Goal: Transaction & Acquisition: Purchase product/service

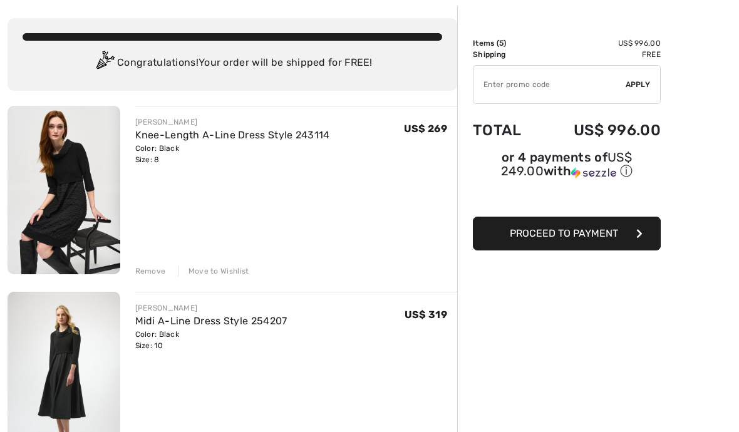
scroll to position [58, 0]
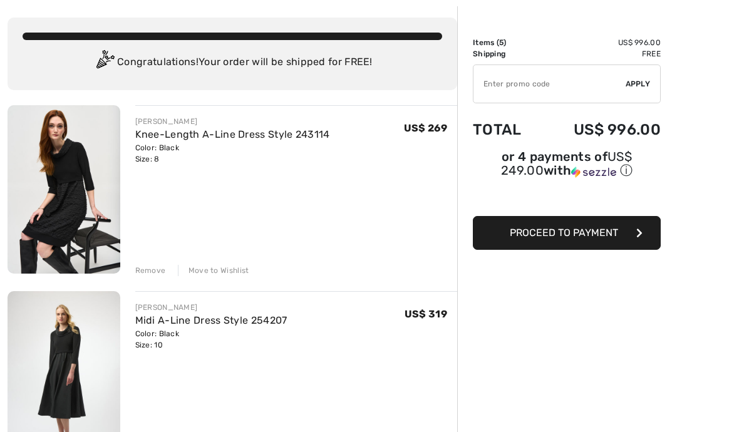
click at [150, 270] on div "Remove" at bounding box center [150, 271] width 31 height 11
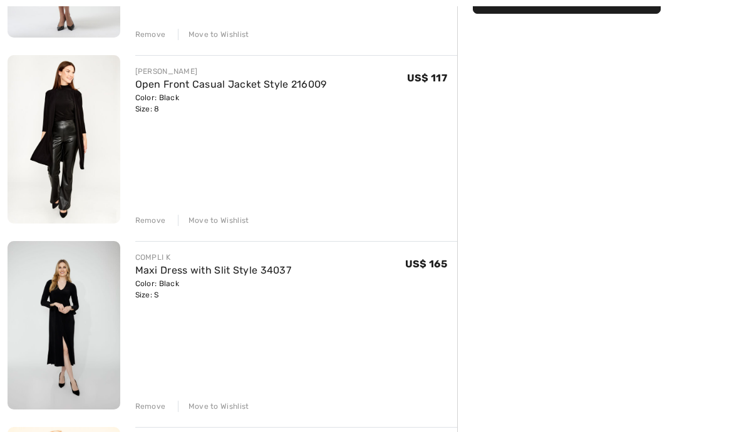
scroll to position [297, 0]
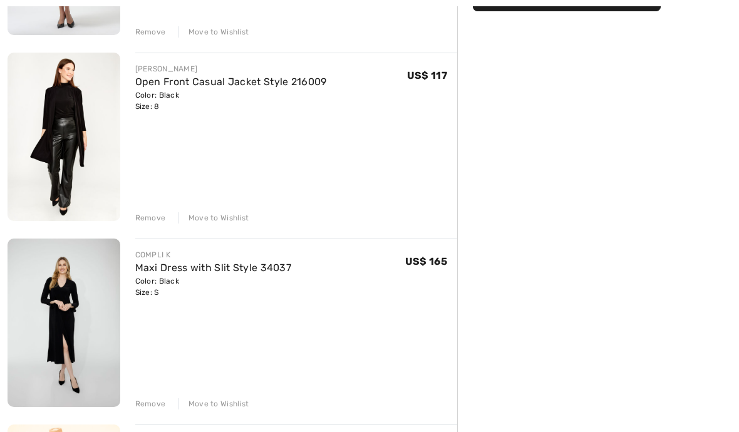
click at [68, 332] on img at bounding box center [64, 323] width 113 height 169
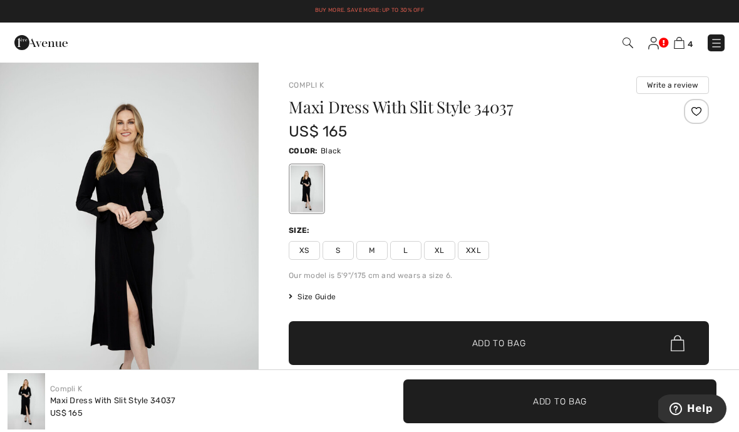
click at [140, 265] on img "1 / 4" at bounding box center [129, 255] width 259 height 388
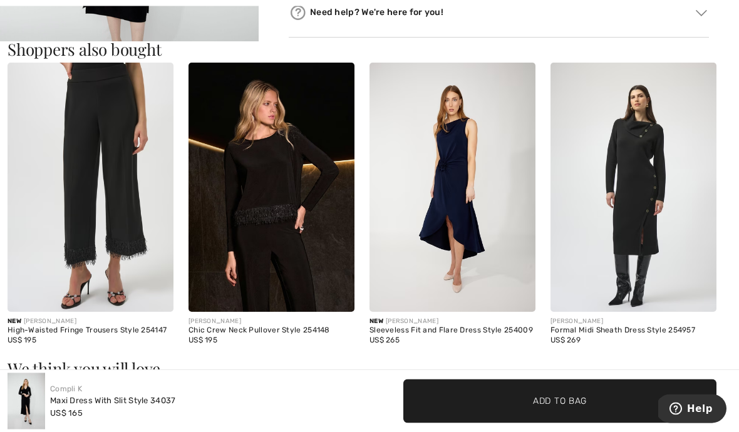
scroll to position [727, 0]
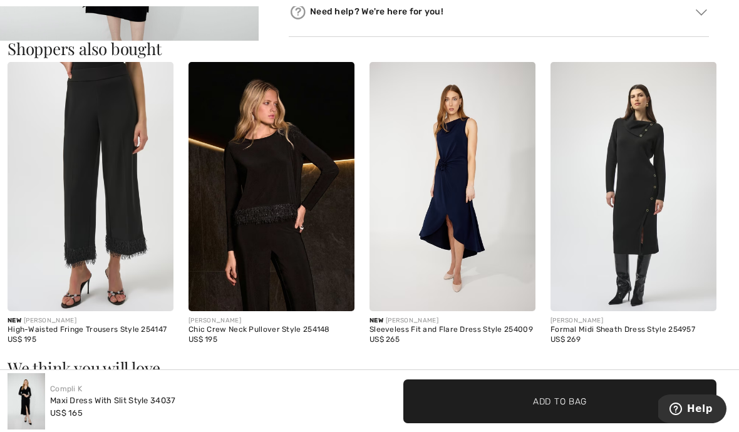
click at [647, 202] on img at bounding box center [634, 186] width 166 height 249
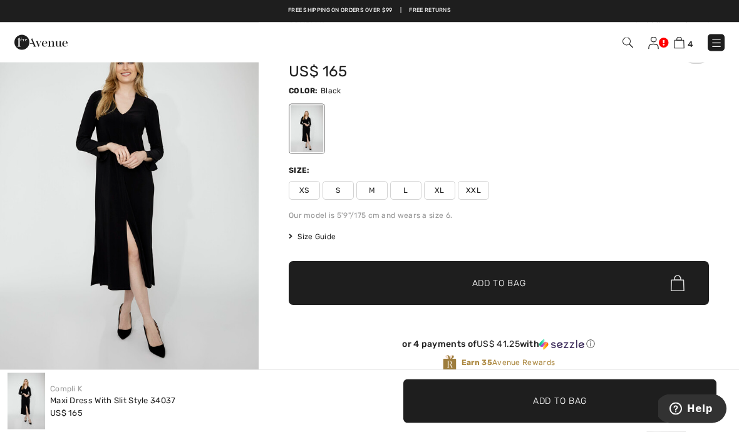
scroll to position [48, 0]
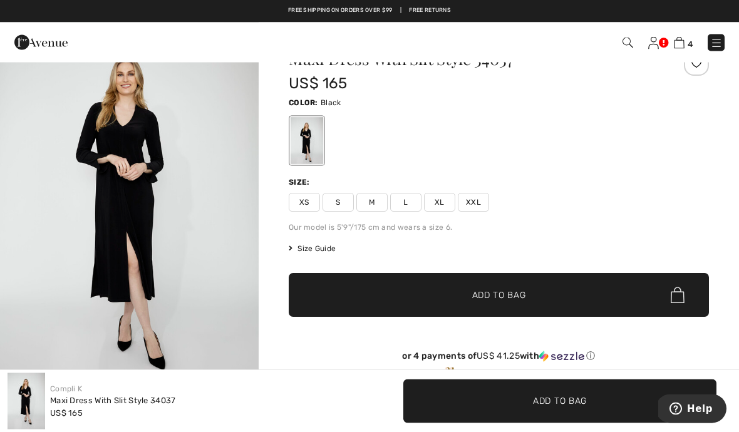
click at [105, 191] on img "1 / 4" at bounding box center [129, 208] width 259 height 388
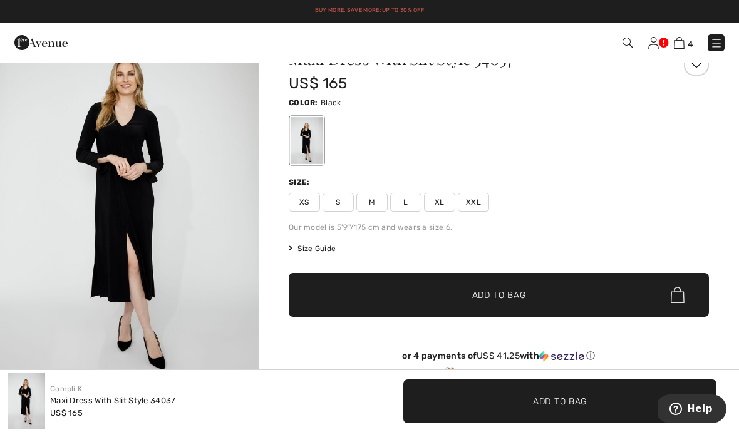
click at [316, 249] on span "Size Guide" at bounding box center [312, 248] width 47 height 11
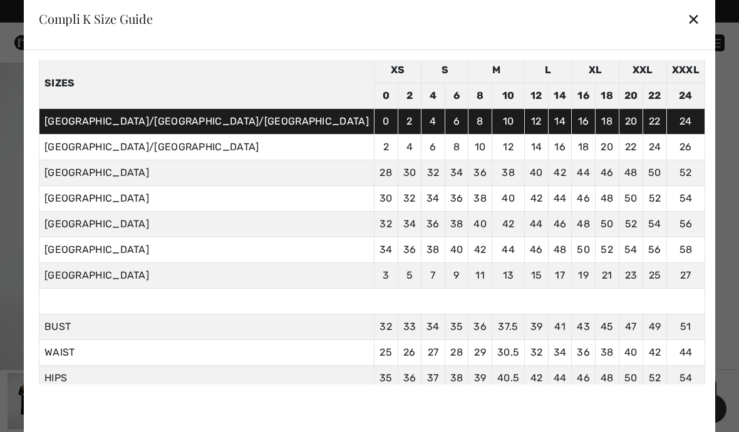
scroll to position [49, 0]
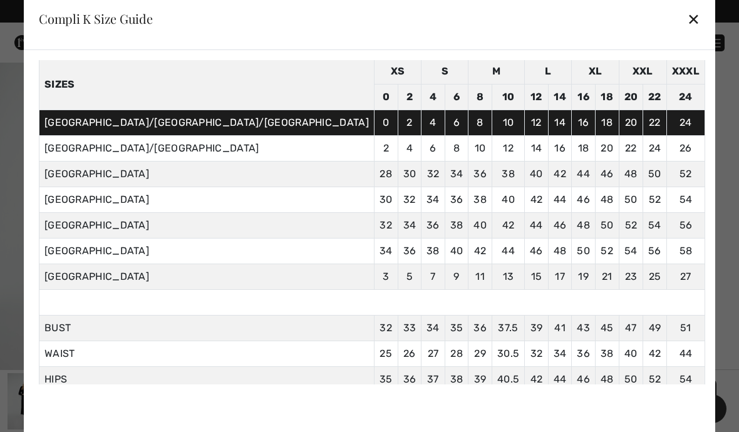
click at [662, 140] on div at bounding box center [369, 216] width 739 height 432
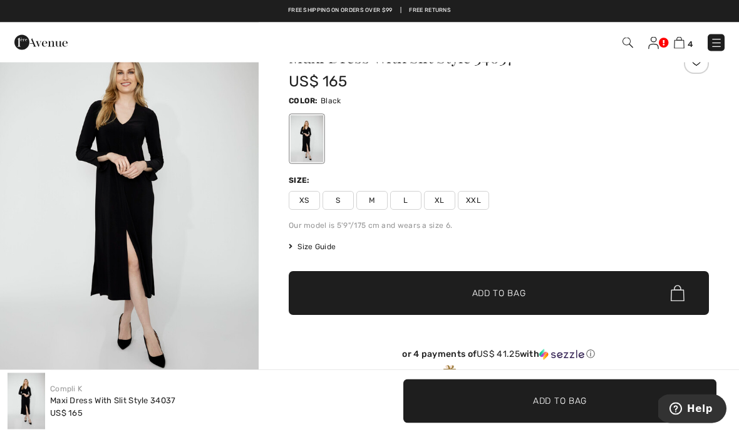
scroll to position [0, 0]
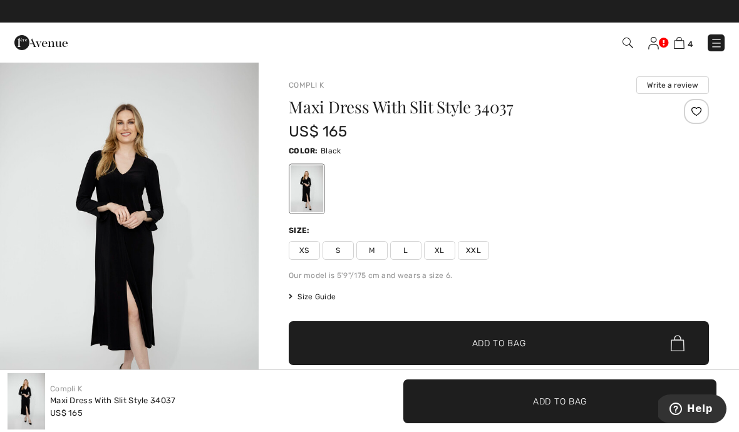
click at [682, 42] on img at bounding box center [679, 43] width 11 height 12
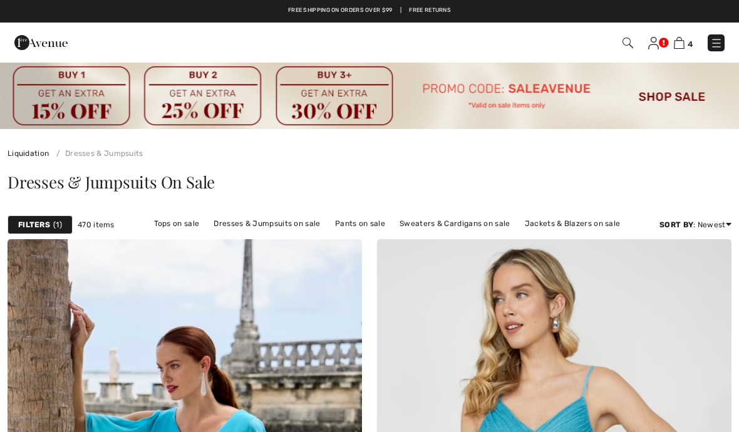
checkbox input "true"
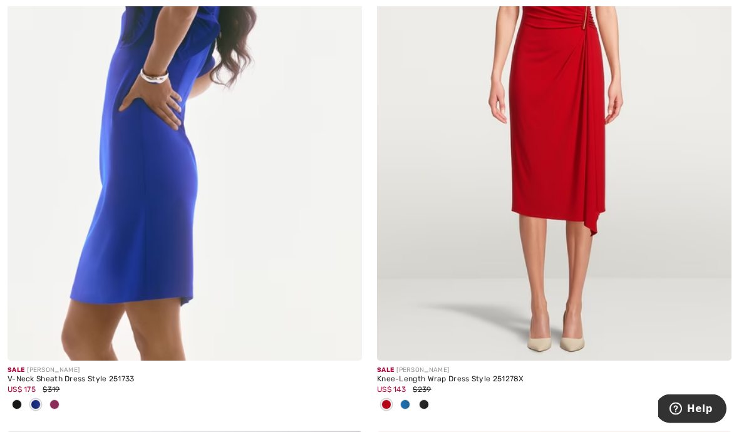
scroll to position [1574, 0]
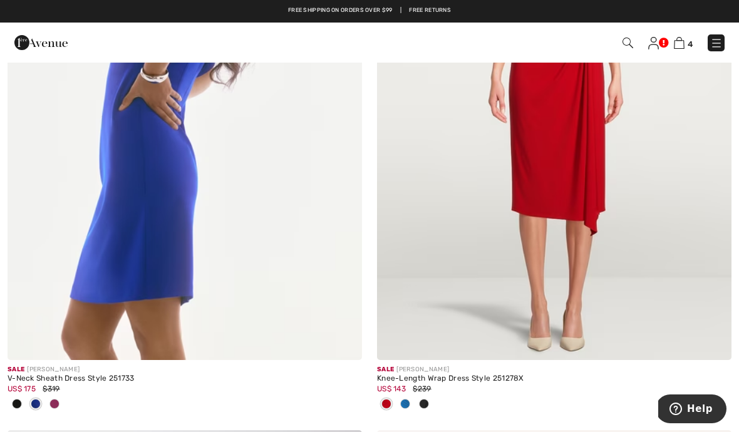
click at [429, 405] on div at bounding box center [424, 405] width 19 height 21
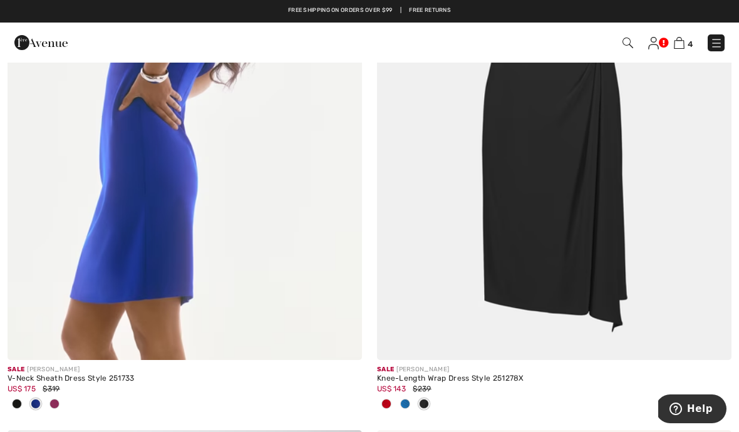
click at [429, 403] on span at bounding box center [424, 404] width 10 height 10
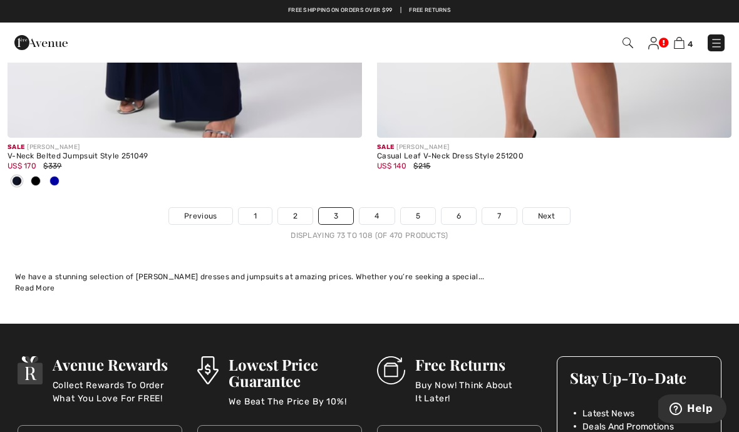
scroll to position [11081, 0]
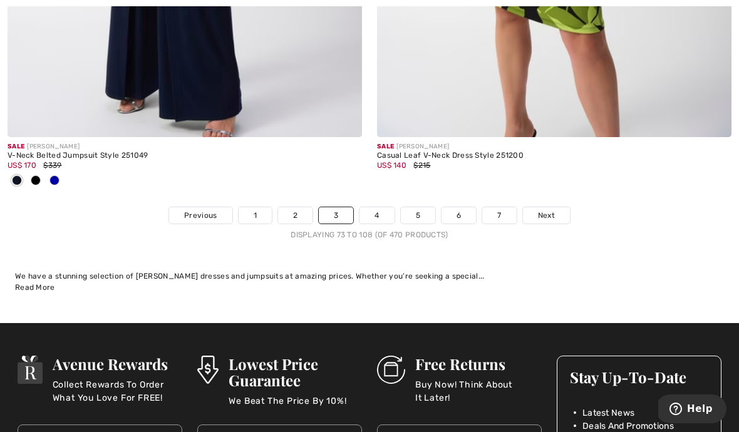
click at [553, 207] on link "Next" at bounding box center [546, 215] width 47 height 16
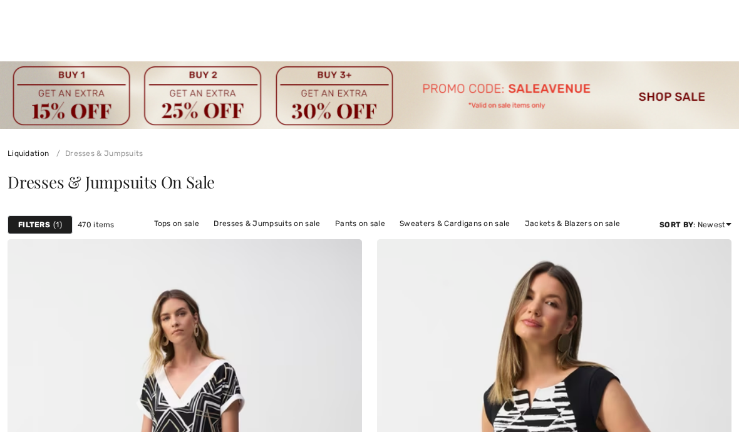
checkbox input "true"
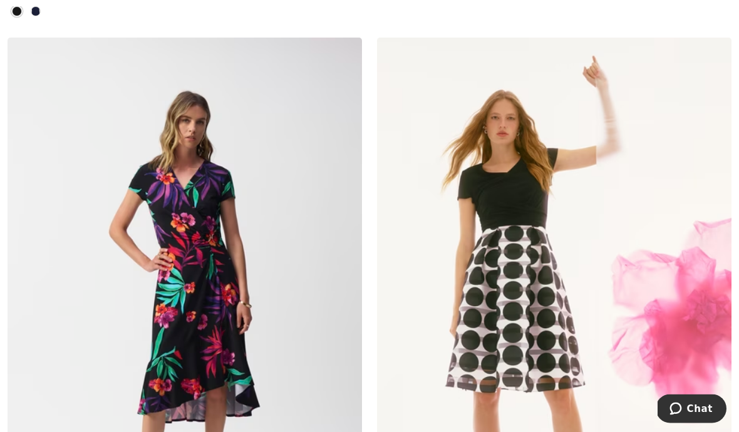
scroll to position [5615, 0]
click at [514, 334] on img at bounding box center [554, 304] width 355 height 532
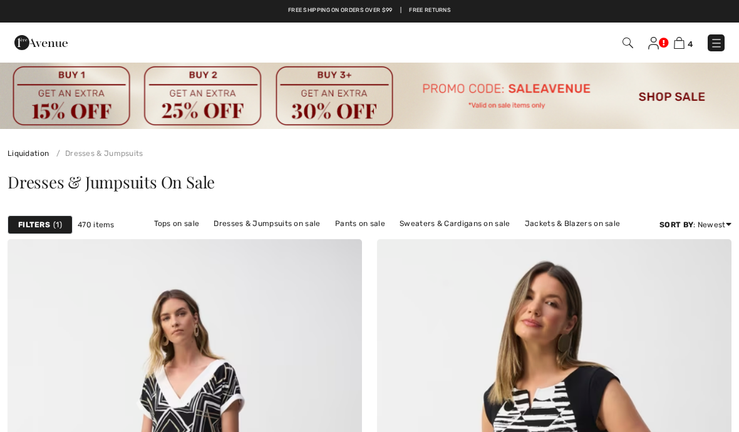
checkbox input "true"
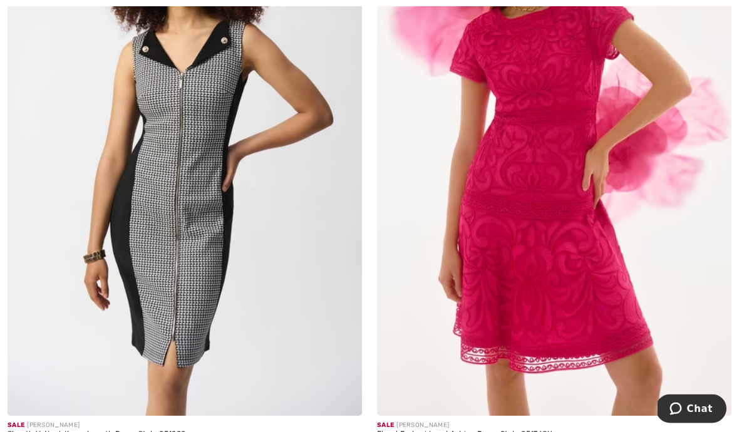
scroll to position [6356, 0]
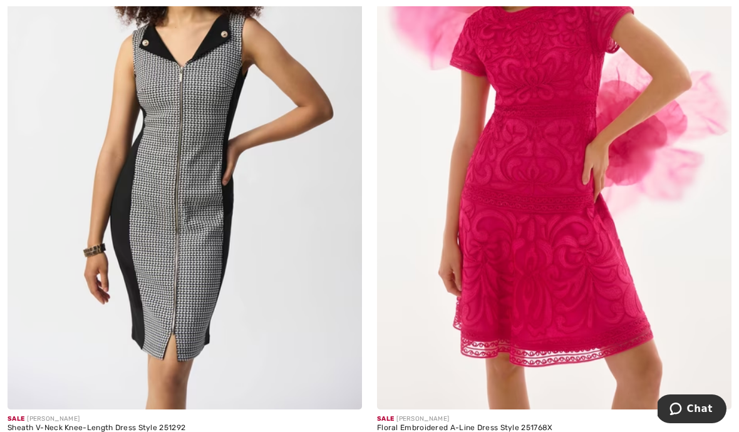
click at [517, 312] on img at bounding box center [554, 144] width 355 height 532
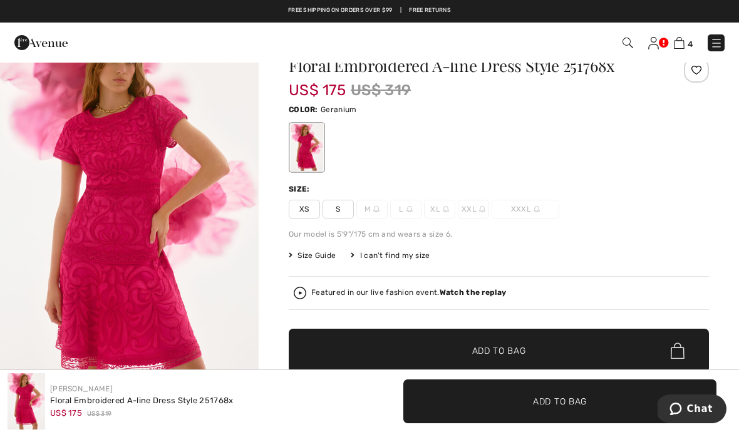
scroll to position [41, 0]
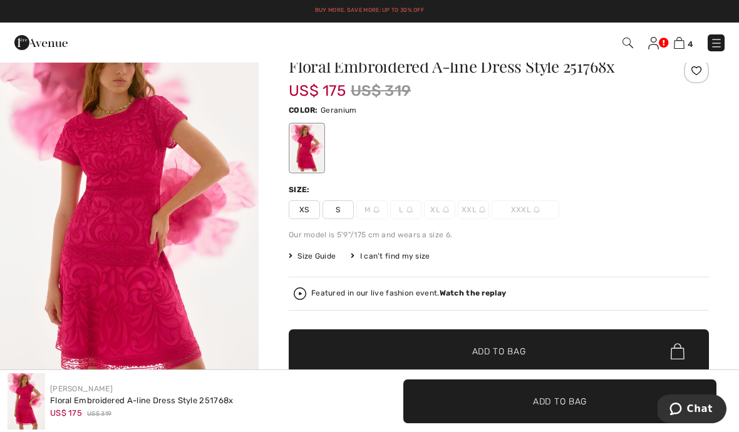
click at [341, 210] on span "S" at bounding box center [338, 209] width 31 height 19
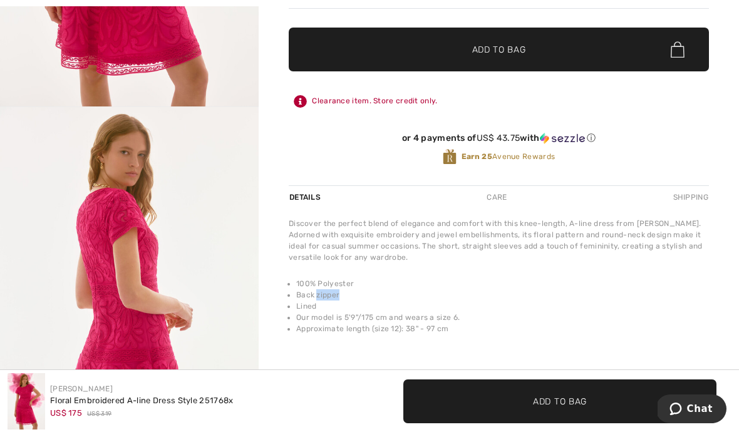
scroll to position [369, 0]
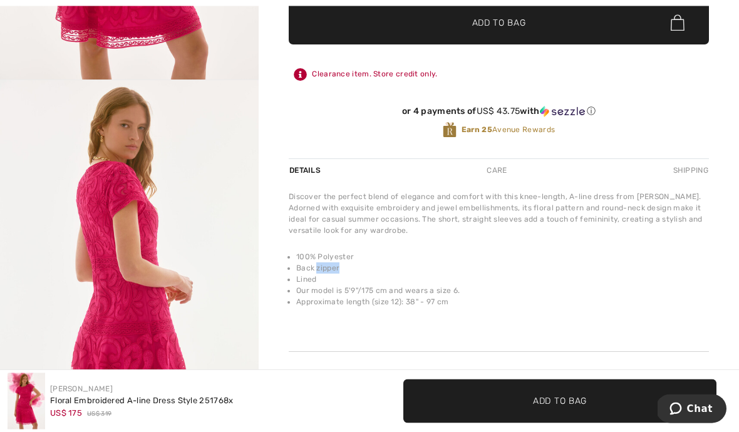
click at [449, 360] on div "Share" at bounding box center [499, 379] width 420 height 55
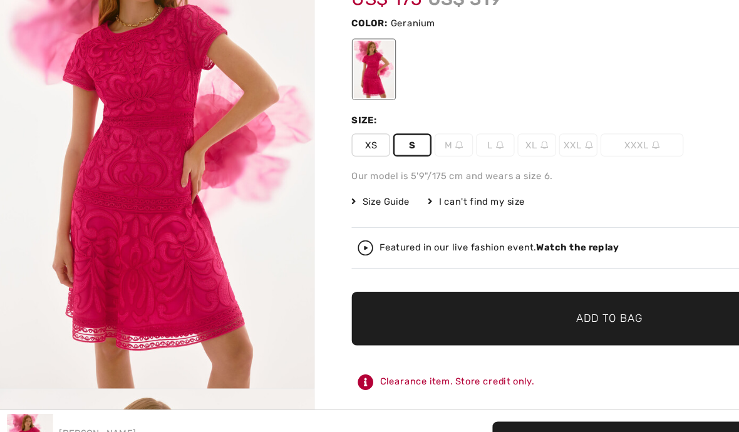
scroll to position [97, 0]
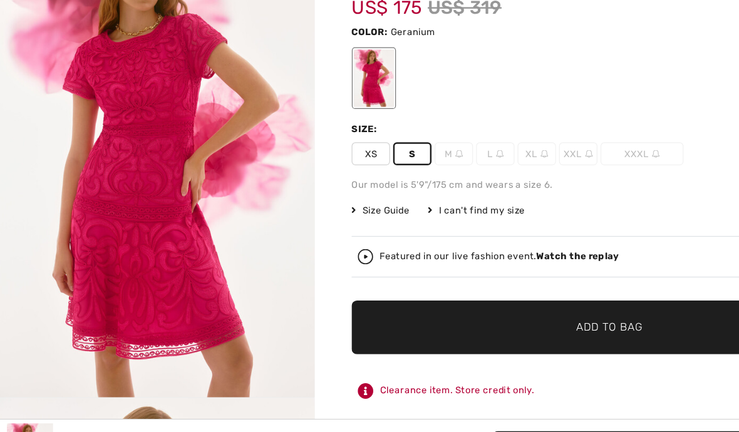
click at [474, 232] on strong "Watch the replay" at bounding box center [473, 236] width 67 height 9
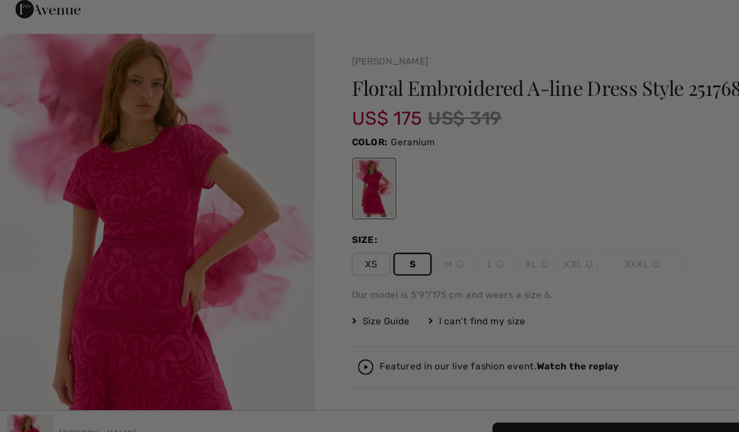
scroll to position [0, 0]
checkbox input "true"
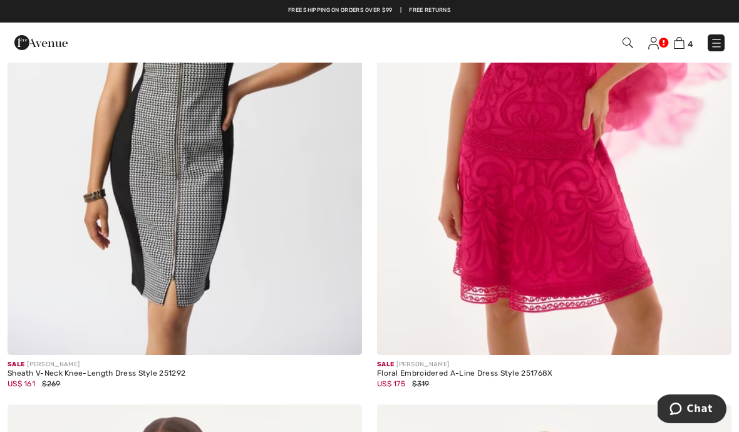
click at [558, 220] on img at bounding box center [554, 89] width 355 height 532
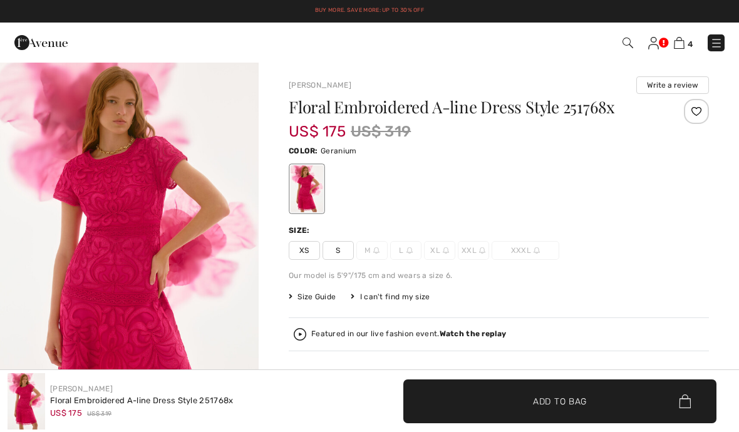
checkbox input "true"
click at [340, 251] on span "S" at bounding box center [338, 250] width 31 height 19
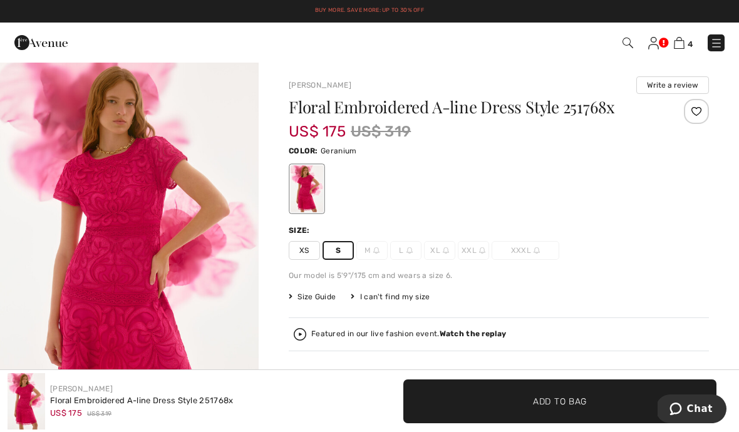
click at [480, 395] on span "✔ Added to Bag Add to Bag" at bounding box center [559, 402] width 313 height 44
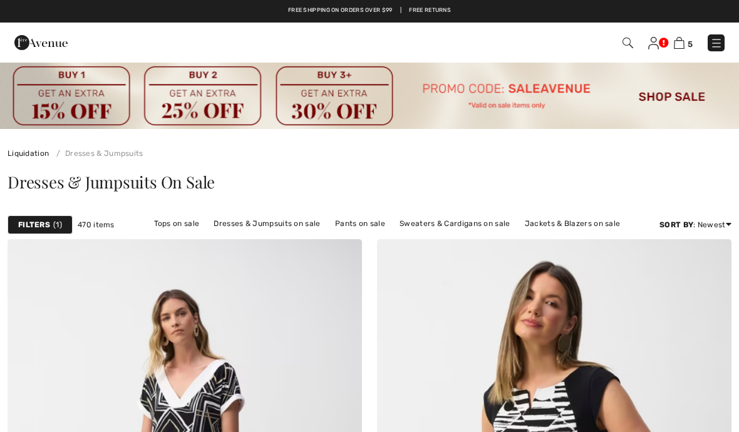
checkbox input "true"
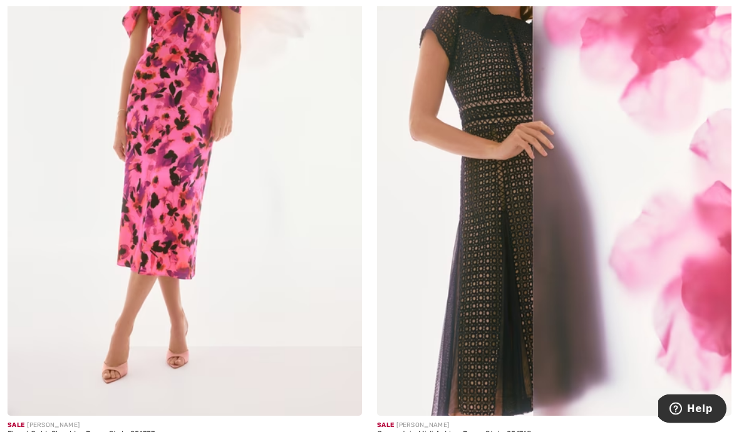
scroll to position [7648, 0]
click at [492, 323] on img at bounding box center [554, 150] width 355 height 532
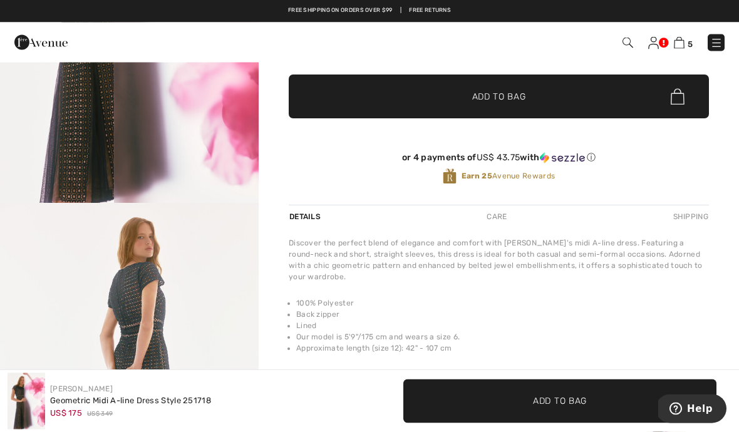
scroll to position [228, 0]
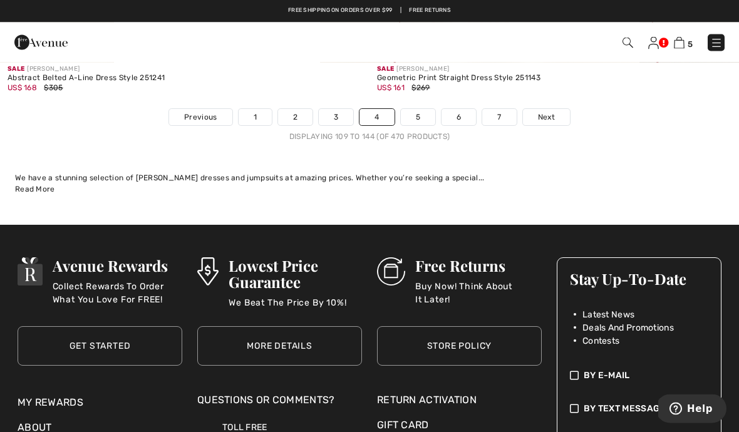
scroll to position [10965, 0]
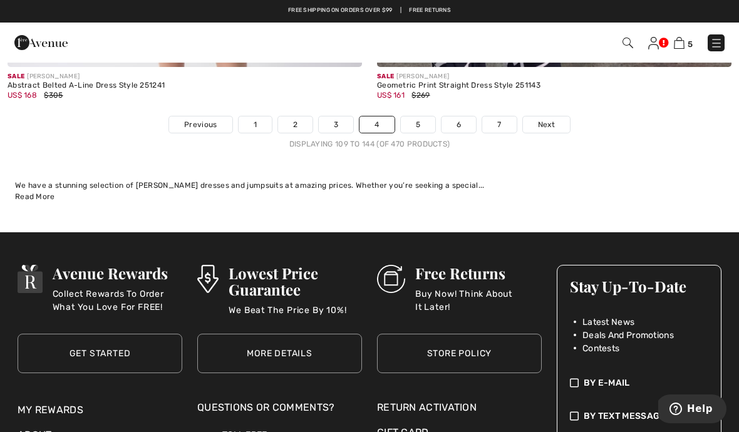
click at [415, 117] on link "5" at bounding box center [418, 125] width 34 height 16
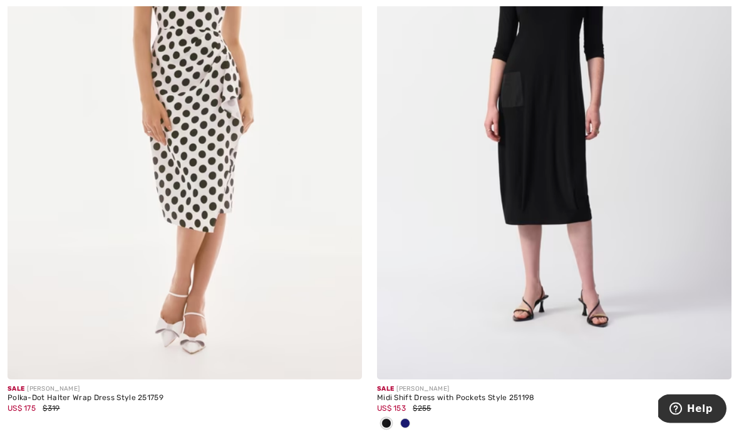
scroll to position [1629, 0]
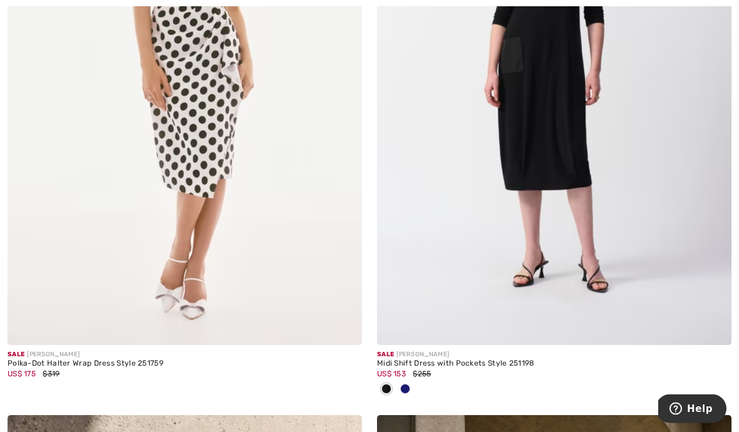
click at [408, 389] on span at bounding box center [405, 390] width 10 height 10
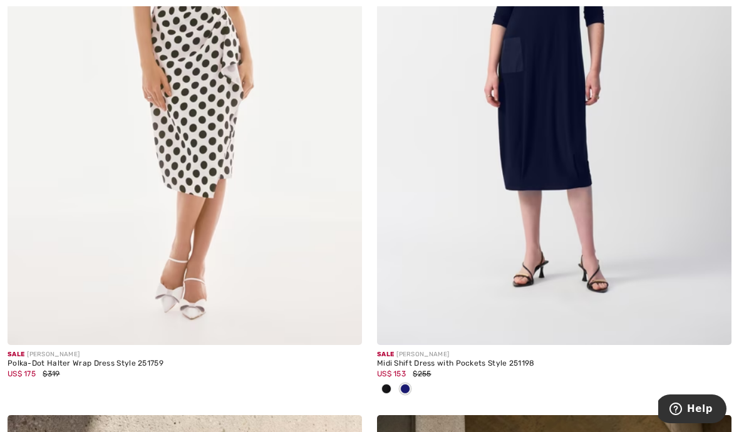
click at [397, 381] on div at bounding box center [405, 390] width 19 height 21
click at [387, 390] on span at bounding box center [386, 389] width 10 height 10
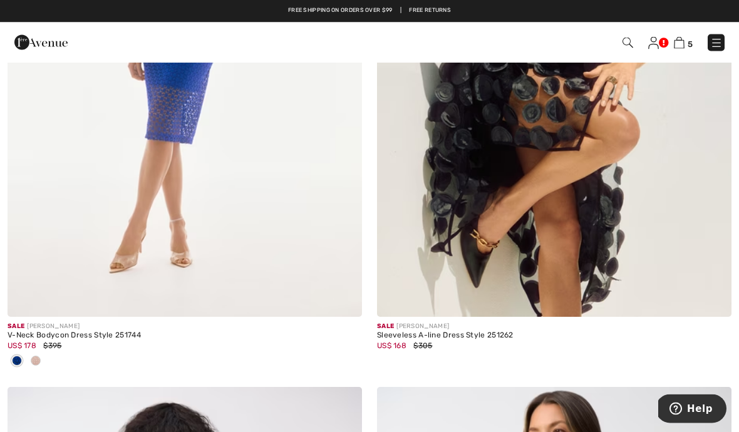
scroll to position [2841, 0]
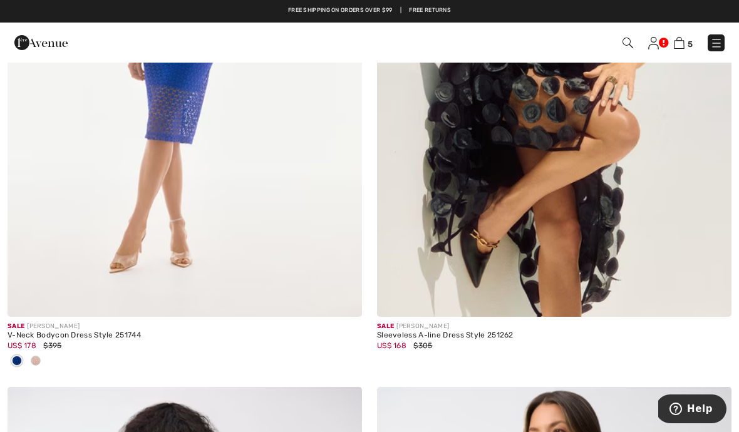
click at [428, 331] on div "Sleeveless A-line Dress Style 251262" at bounding box center [554, 335] width 355 height 9
click at [511, 214] on img at bounding box center [554, 51] width 355 height 532
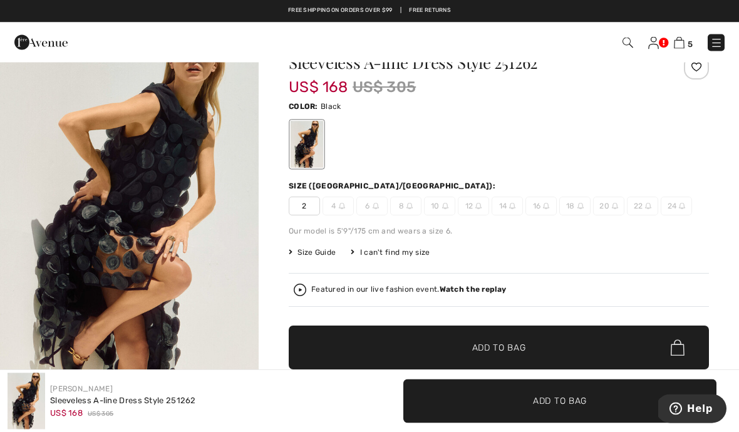
scroll to position [22, 0]
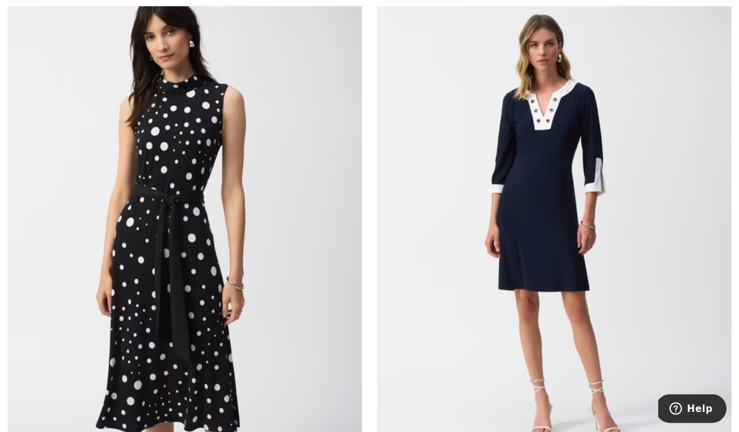
scroll to position [6338, 0]
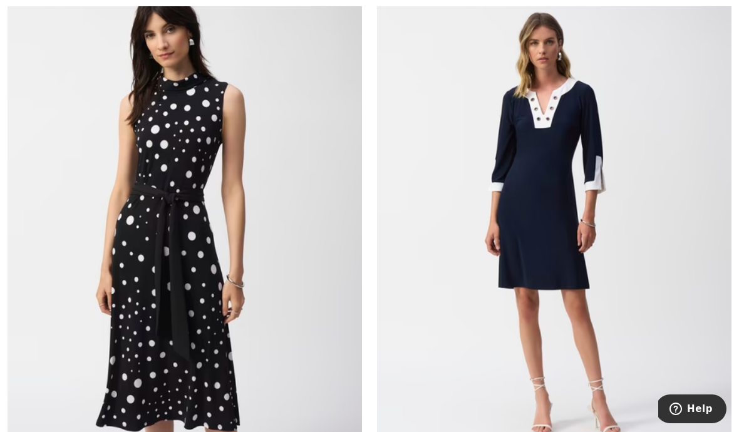
click at [203, 367] on img at bounding box center [185, 223] width 355 height 532
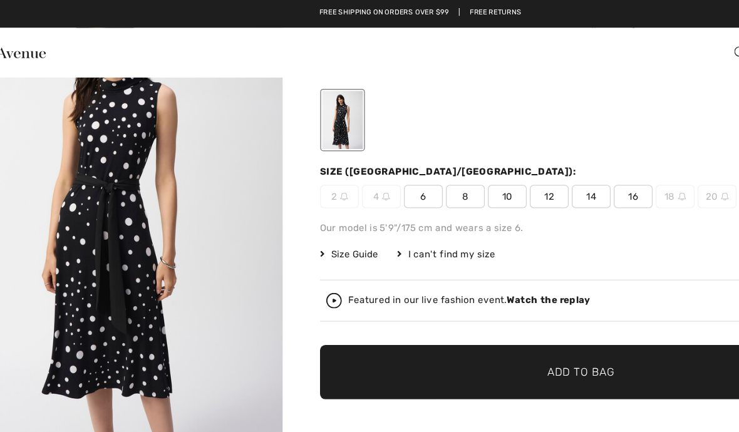
scroll to position [47, 0]
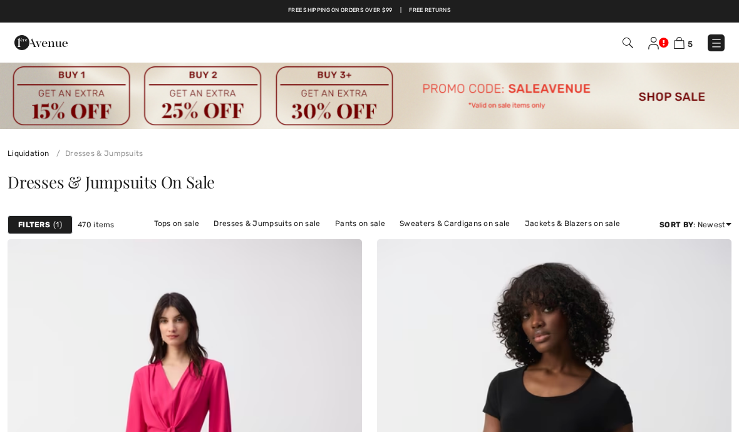
checkbox input "true"
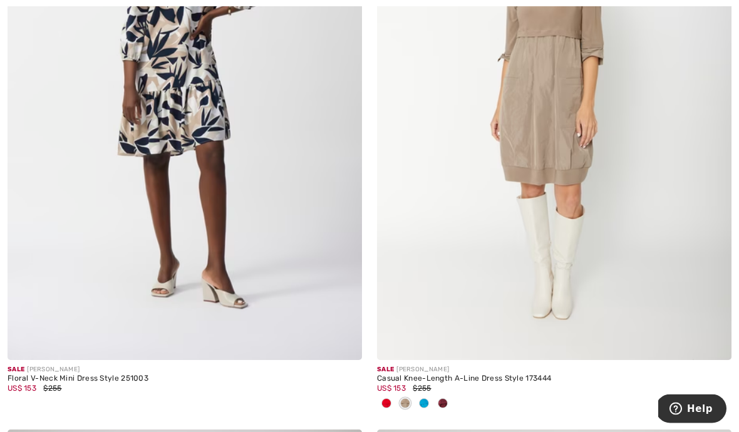
scroll to position [7746, 0]
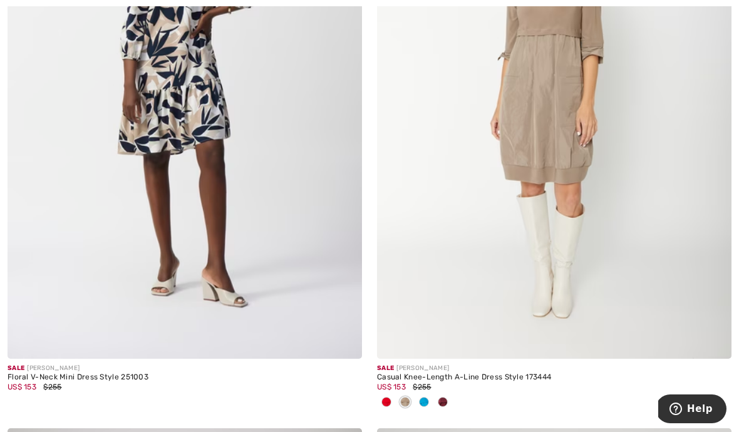
click at [389, 397] on span at bounding box center [386, 402] width 10 height 10
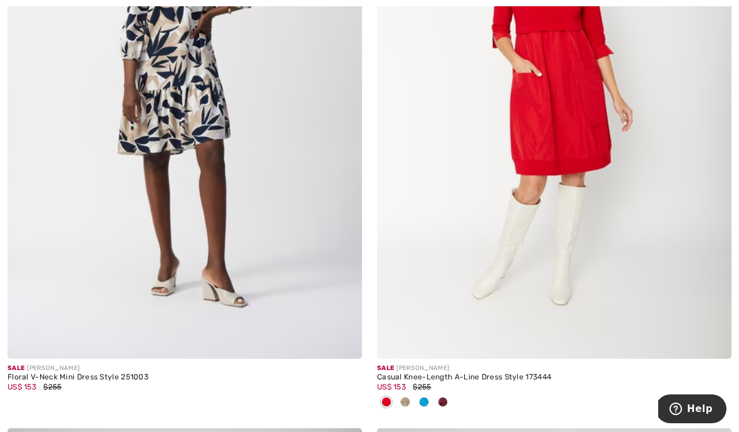
click at [444, 397] on span at bounding box center [443, 402] width 10 height 10
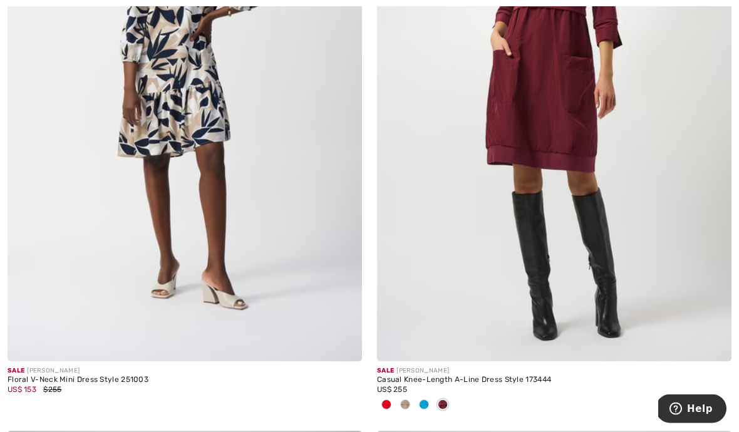
scroll to position [7755, 0]
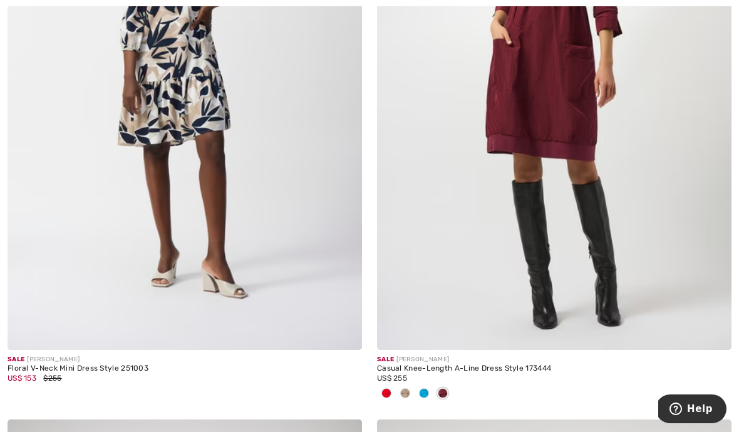
click at [427, 392] on div at bounding box center [424, 394] width 19 height 21
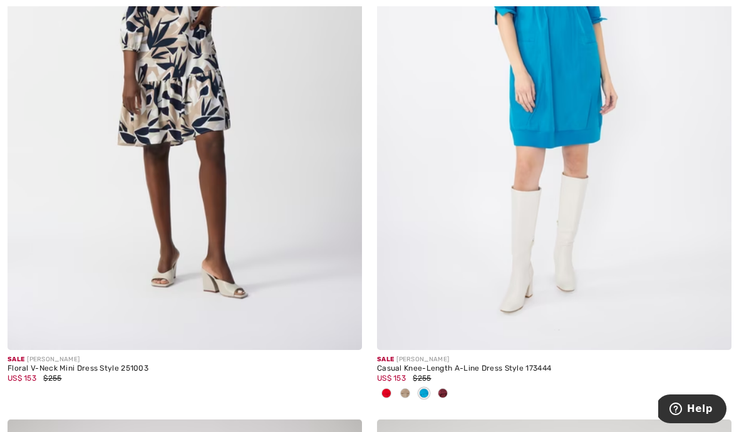
click at [407, 388] on span at bounding box center [405, 393] width 10 height 10
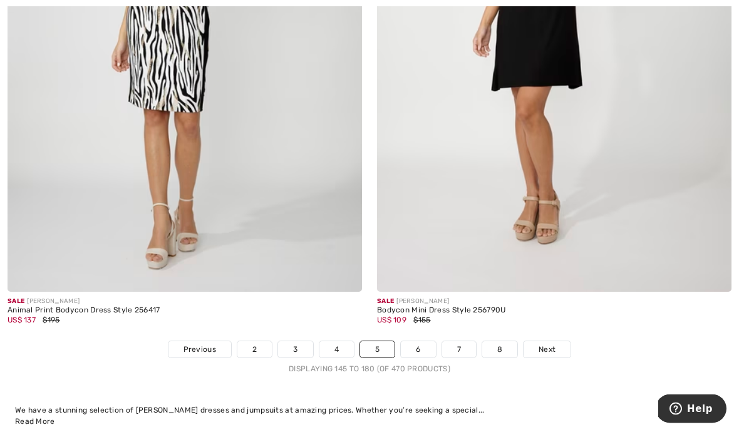
scroll to position [10760, 0]
click at [424, 344] on link "6" at bounding box center [418, 349] width 34 height 16
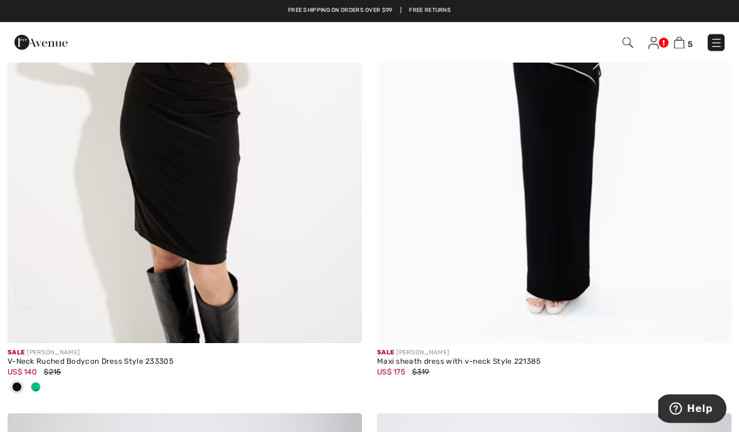
scroll to position [9983, 0]
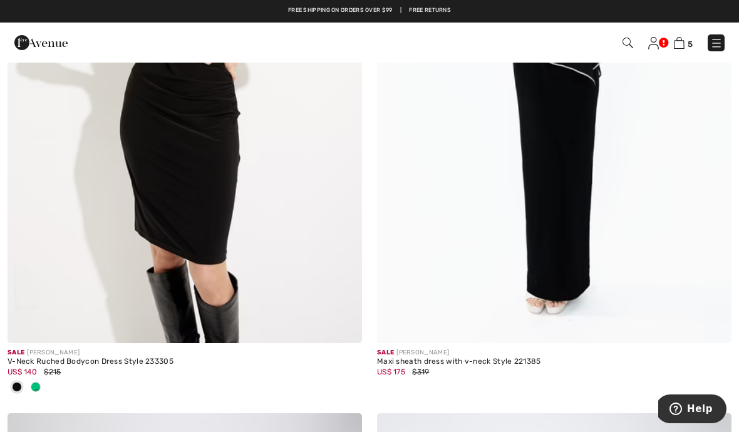
click at [170, 202] on img at bounding box center [185, 77] width 355 height 532
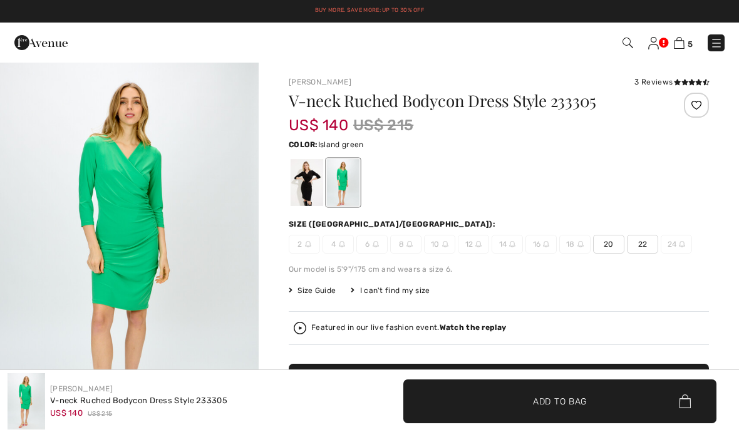
checkbox input "true"
click at [307, 191] on div at bounding box center [307, 182] width 33 height 47
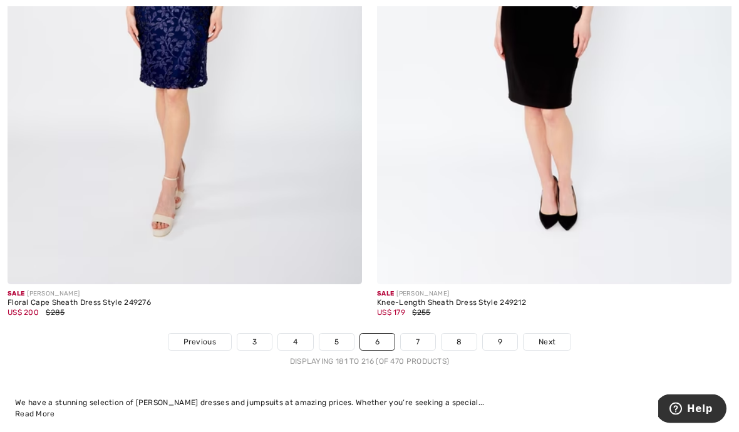
scroll to position [10693, 0]
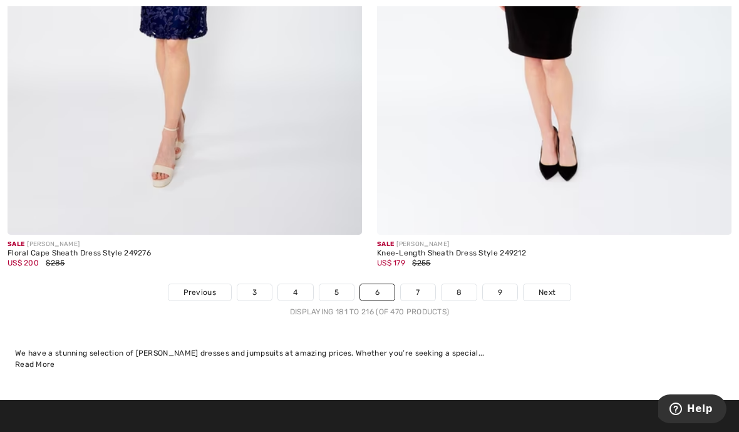
click at [413, 285] on link "7" at bounding box center [418, 292] width 34 height 16
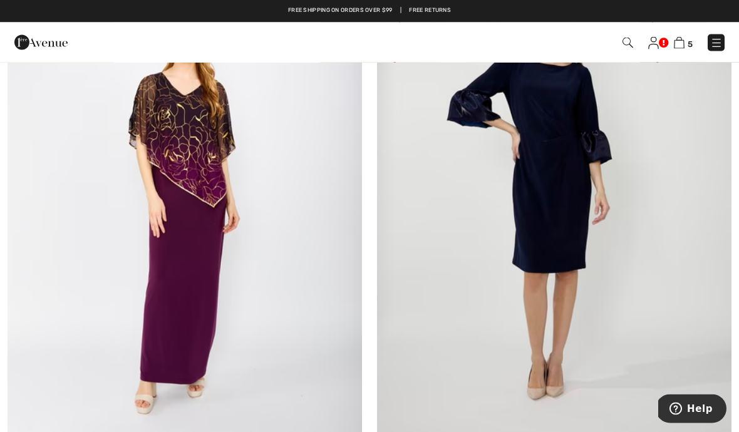
scroll to position [1471, 0]
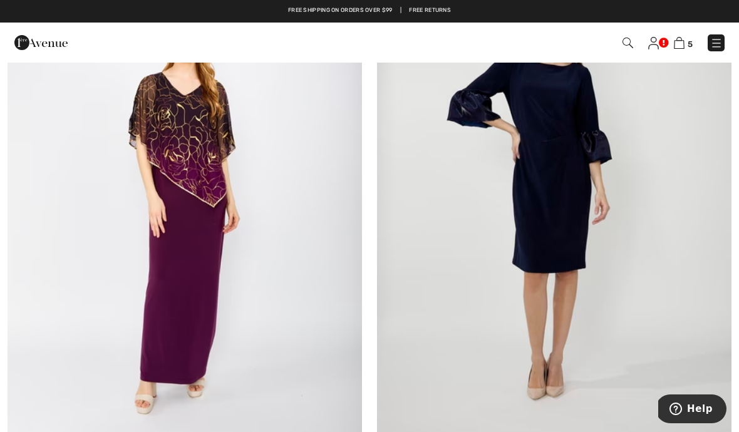
click at [542, 217] on img at bounding box center [554, 197] width 355 height 532
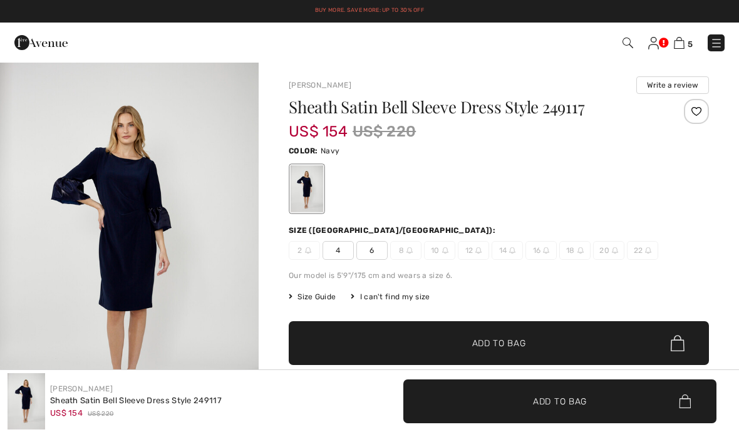
checkbox input "true"
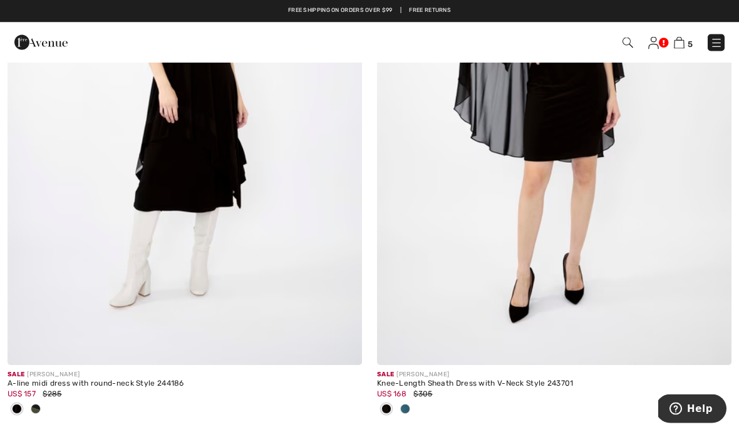
scroll to position [8881, 0]
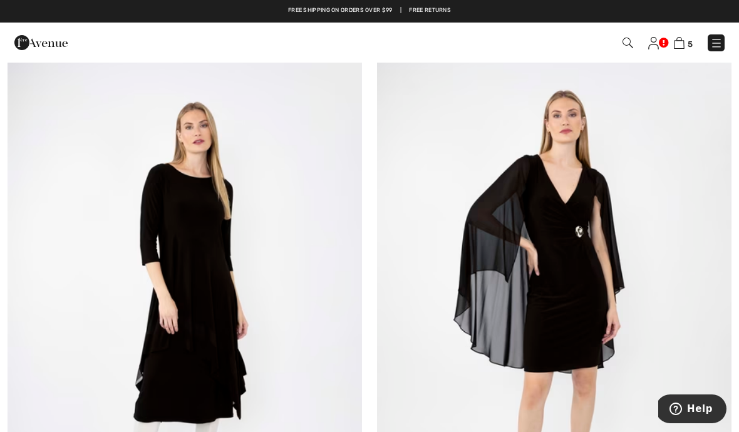
click at [211, 318] on img at bounding box center [185, 310] width 355 height 532
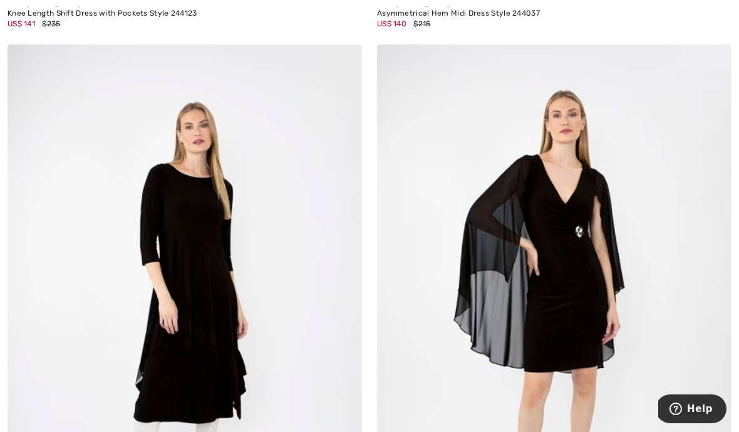
click at [210, 277] on img at bounding box center [185, 310] width 355 height 532
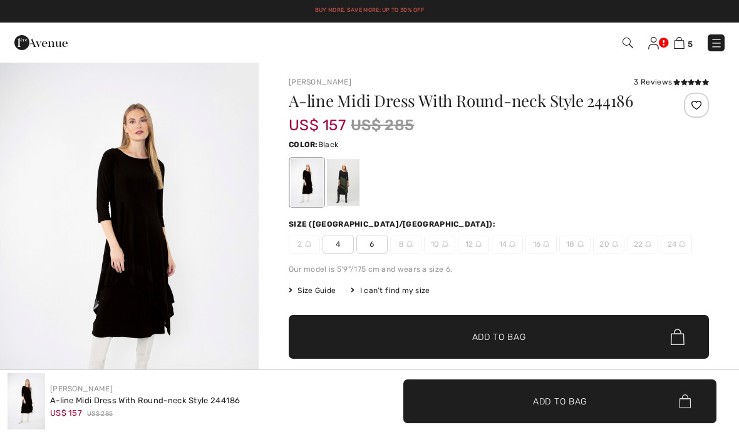
checkbox input "true"
click at [350, 181] on div at bounding box center [343, 182] width 33 height 47
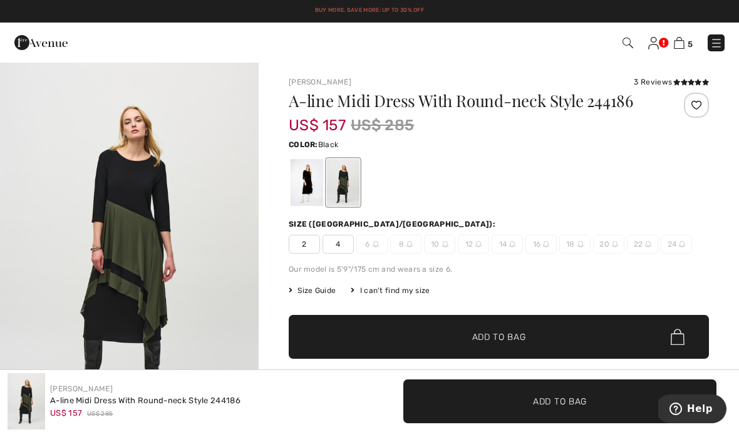
click at [299, 199] on div at bounding box center [307, 182] width 33 height 47
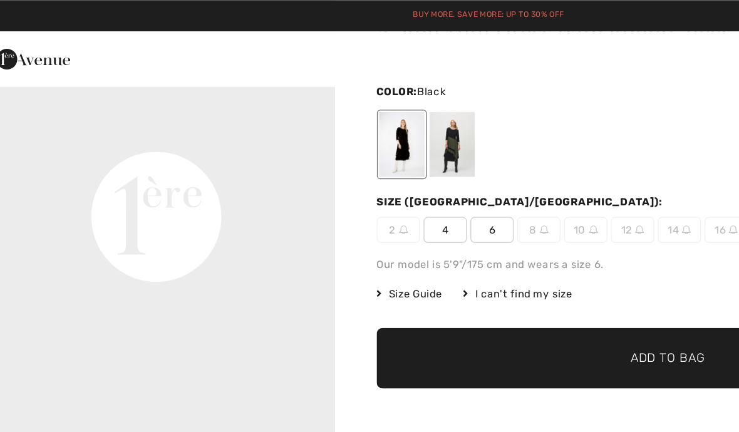
scroll to position [78, 0]
click at [356, 165] on span "6" at bounding box center [371, 166] width 31 height 19
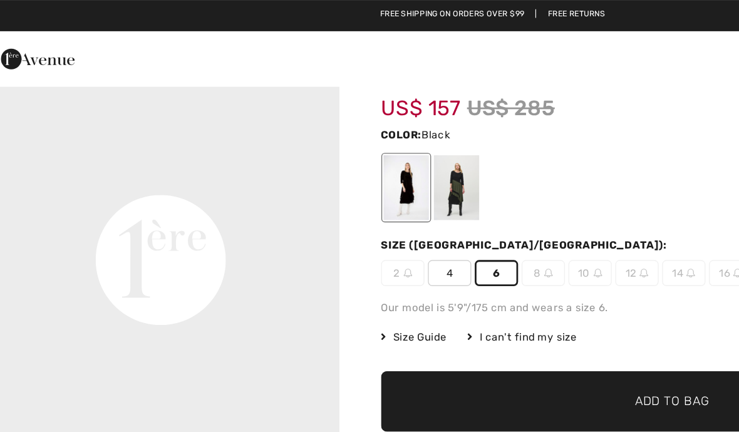
scroll to position [44, 0]
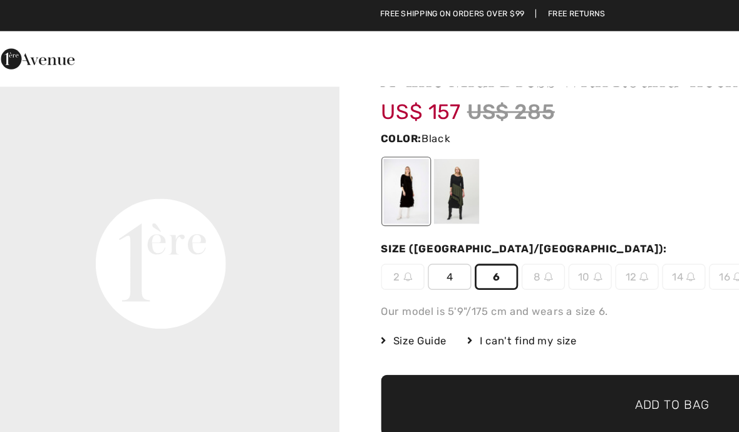
click at [332, 143] on div at bounding box center [343, 138] width 33 height 47
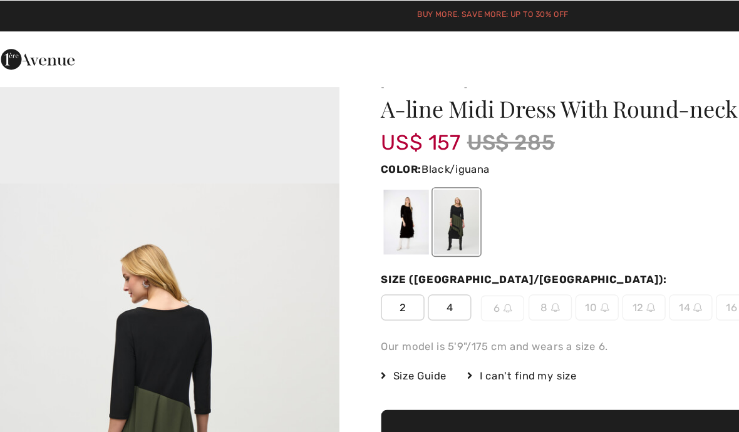
scroll to position [21, 0]
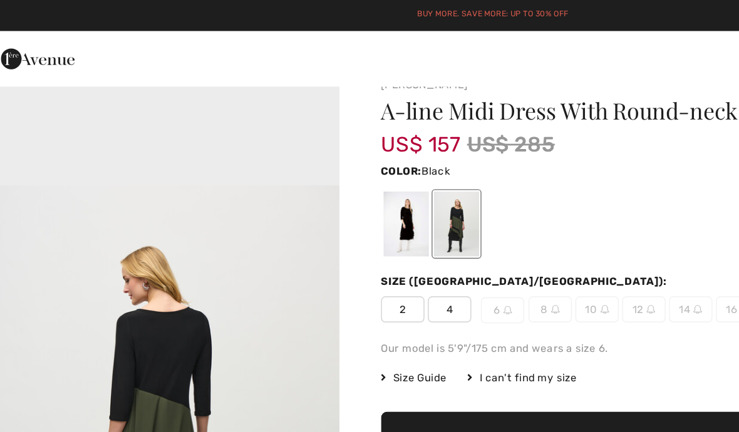
click at [296, 163] on div at bounding box center [307, 161] width 33 height 47
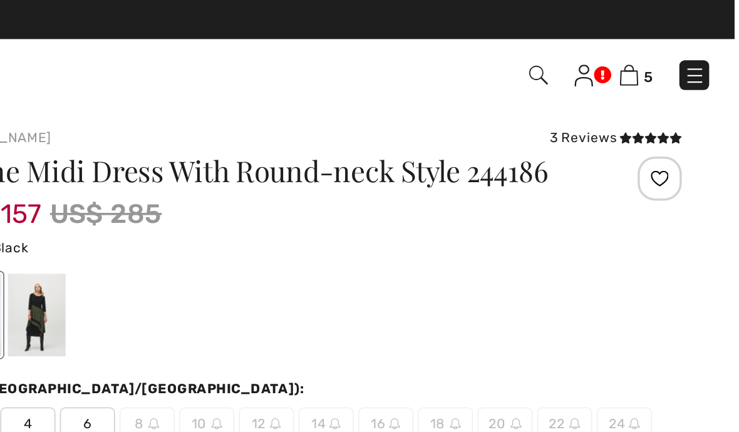
scroll to position [0, 0]
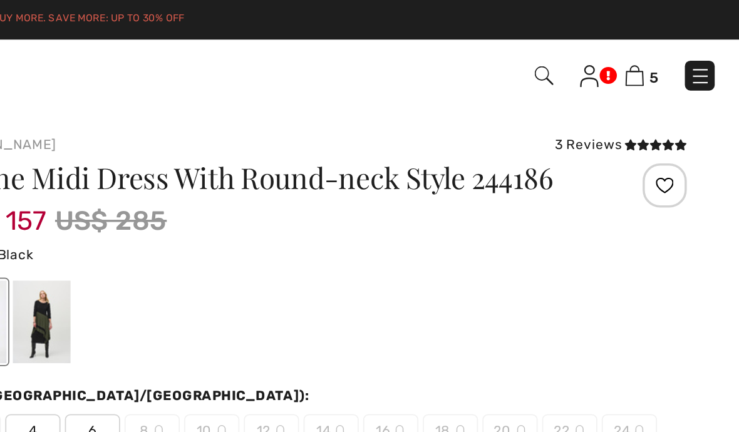
click at [634, 82] on div "3 Reviews" at bounding box center [671, 81] width 75 height 11
click at [688, 84] on icon at bounding box center [691, 82] width 7 height 6
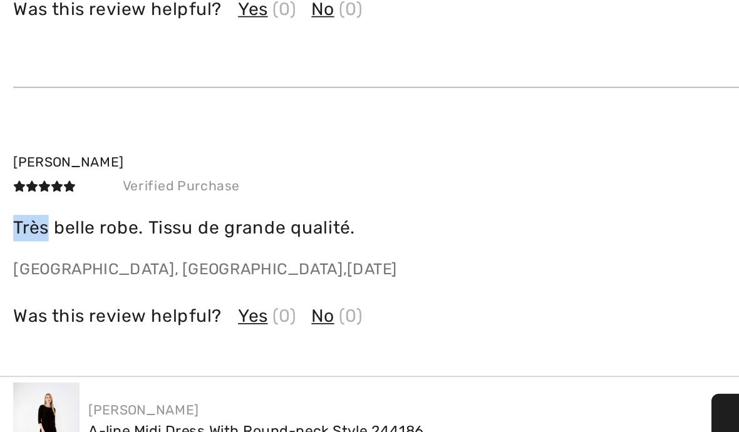
scroll to position [1852, 0]
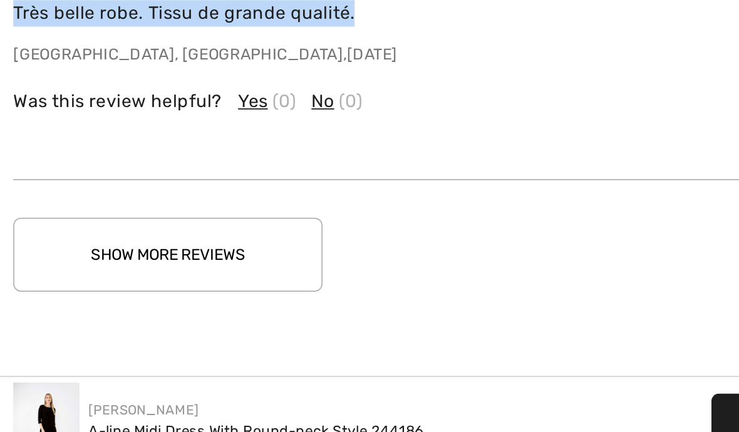
click at [123, 280] on button "Show More Reviews" at bounding box center [95, 301] width 175 height 42
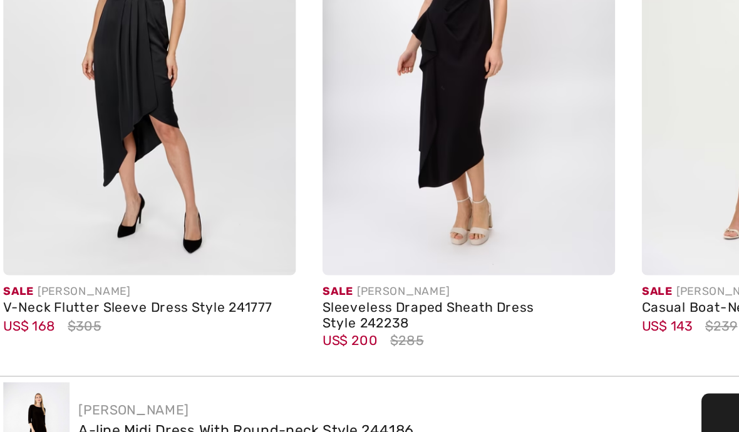
scroll to position [1076, 0]
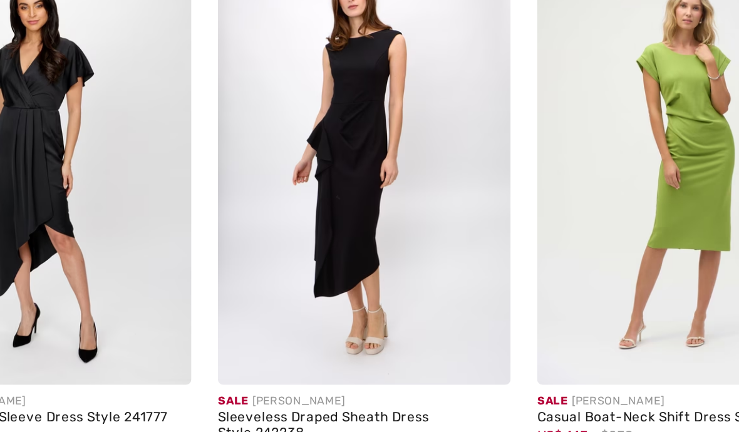
click at [195, 120] on img at bounding box center [272, 187] width 166 height 249
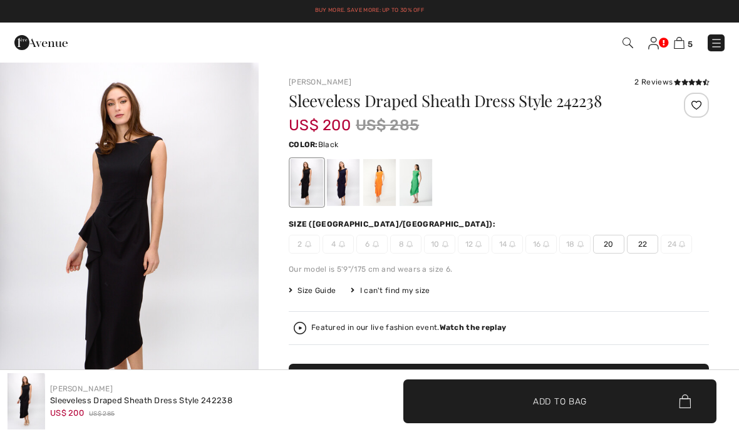
checkbox input "true"
click at [417, 185] on div at bounding box center [416, 182] width 33 height 47
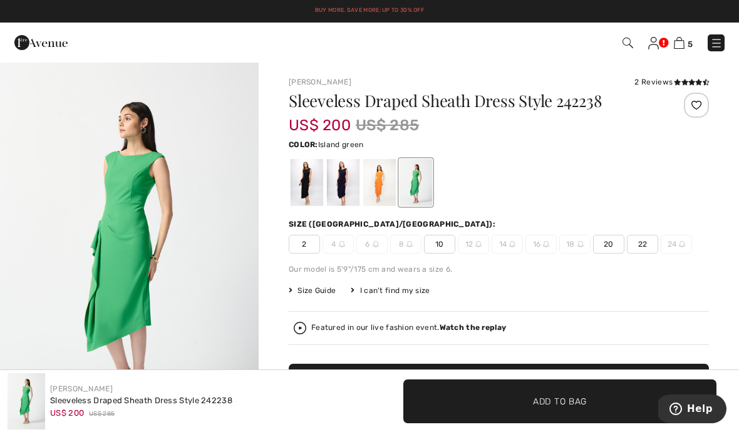
click at [385, 194] on div at bounding box center [379, 182] width 33 height 47
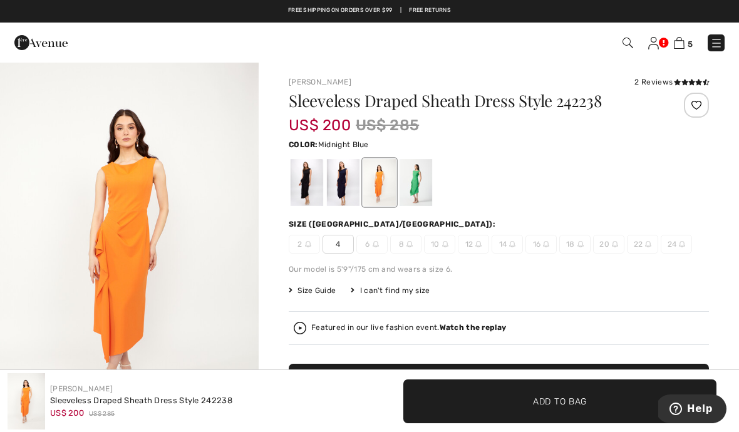
click at [343, 198] on div at bounding box center [343, 182] width 33 height 47
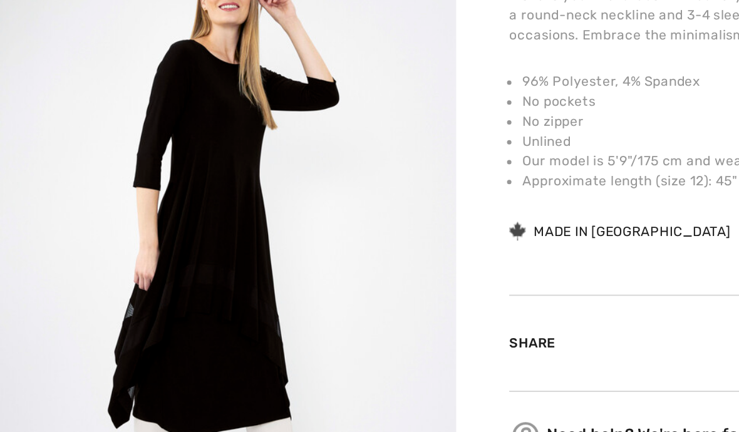
scroll to position [12, 0]
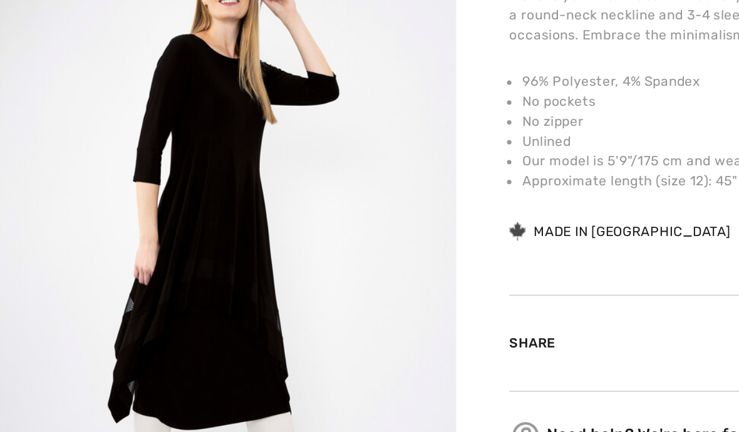
click at [162, 192] on img "2 / 4" at bounding box center [129, 249] width 259 height 388
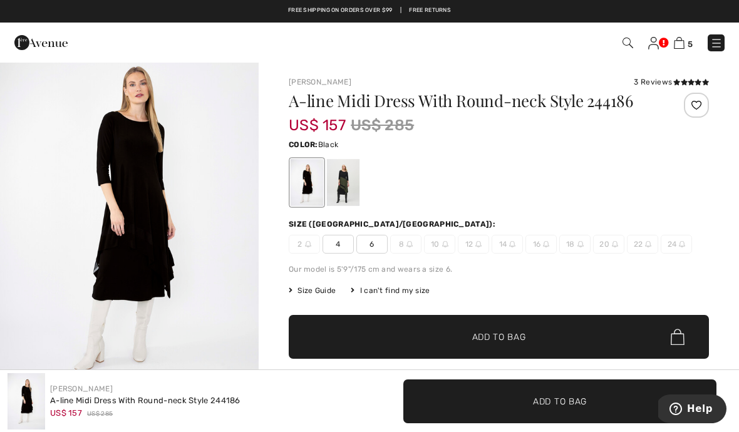
click at [374, 239] on span "6" at bounding box center [371, 244] width 31 height 19
click at [319, 288] on span "Size Guide" at bounding box center [312, 290] width 47 height 11
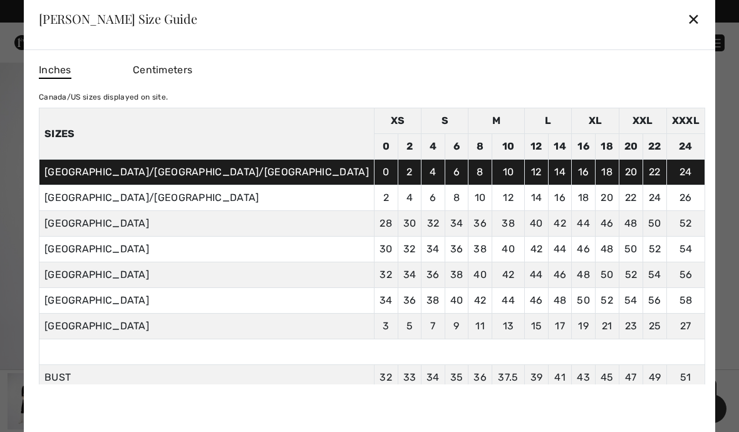
click at [687, 20] on div "✕" at bounding box center [693, 19] width 13 height 26
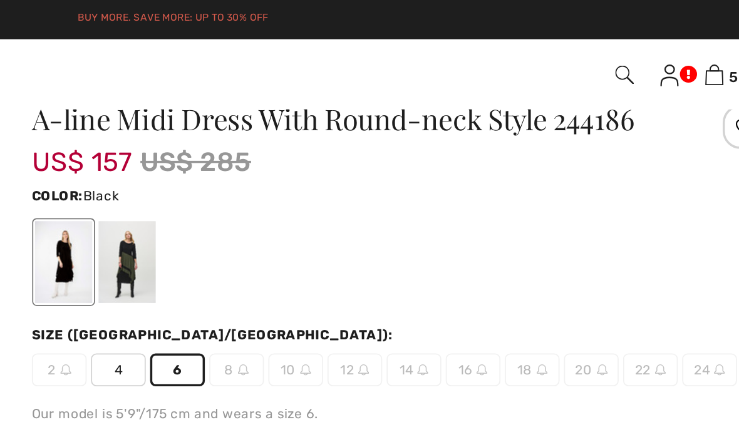
scroll to position [32, 0]
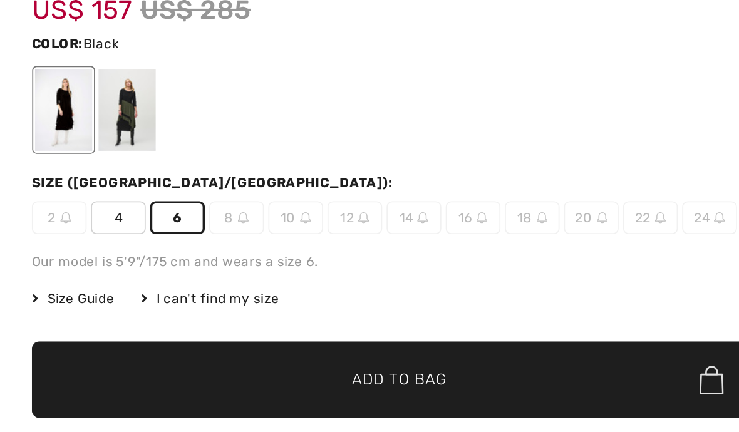
click at [472, 299] on span "Add to Bag" at bounding box center [499, 305] width 54 height 13
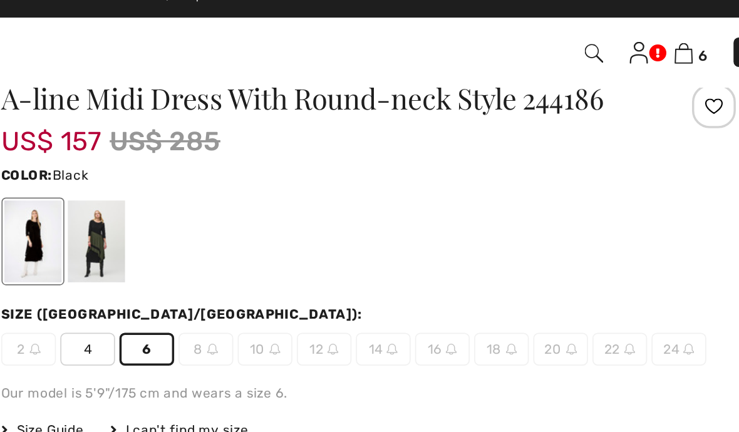
scroll to position [0, 0]
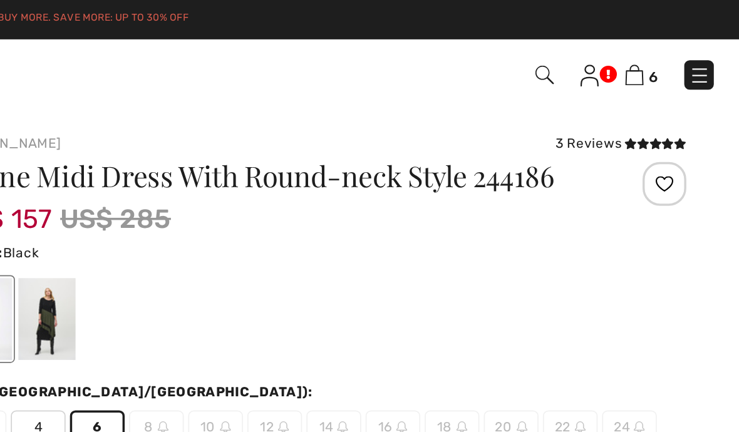
click at [674, 43] on img at bounding box center [679, 43] width 11 height 12
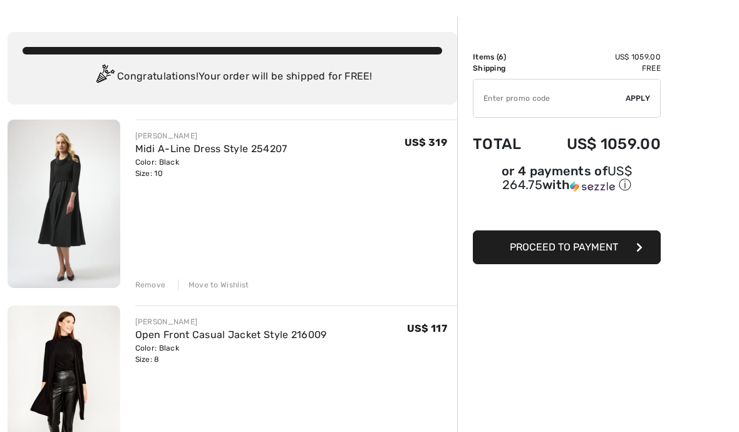
scroll to position [46, 0]
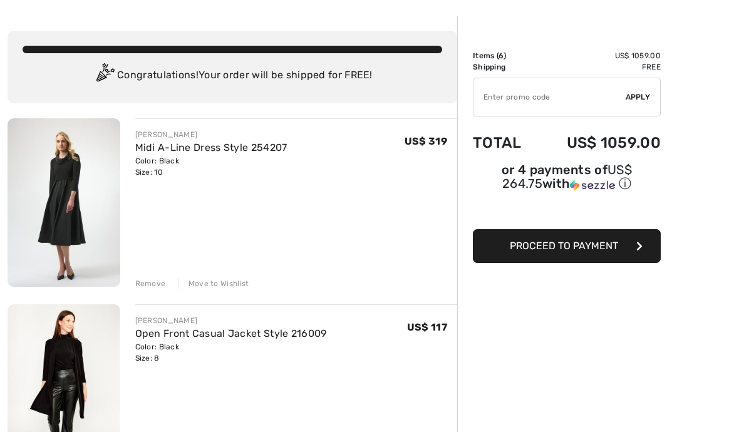
click at [219, 288] on div "Move to Wishlist" at bounding box center [213, 283] width 71 height 11
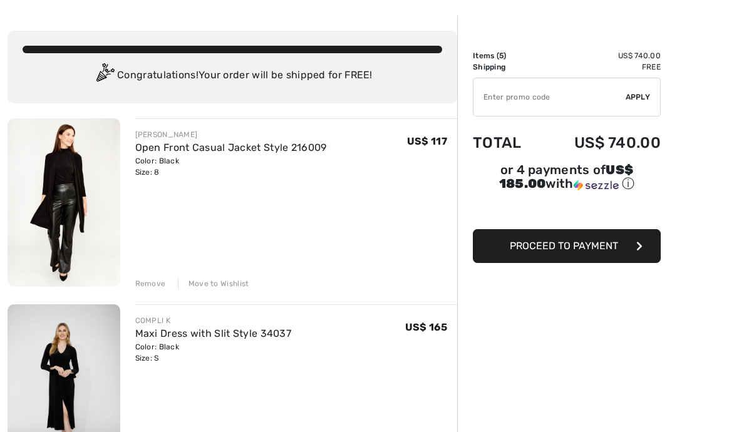
click at [228, 284] on div "Move to Wishlist" at bounding box center [213, 283] width 71 height 11
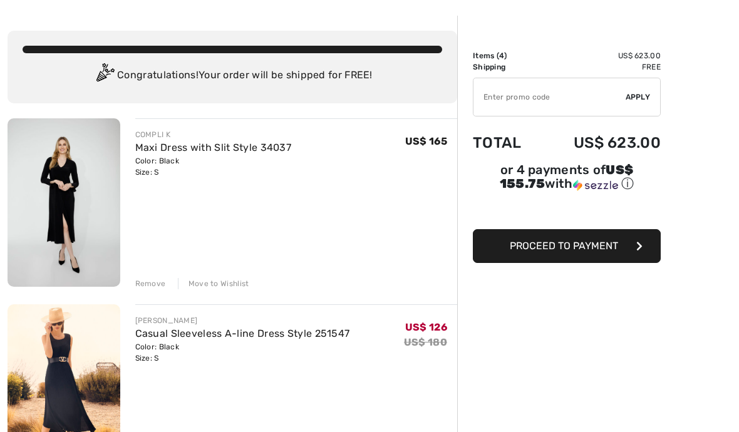
click at [224, 284] on div "Move to Wishlist" at bounding box center [213, 283] width 71 height 11
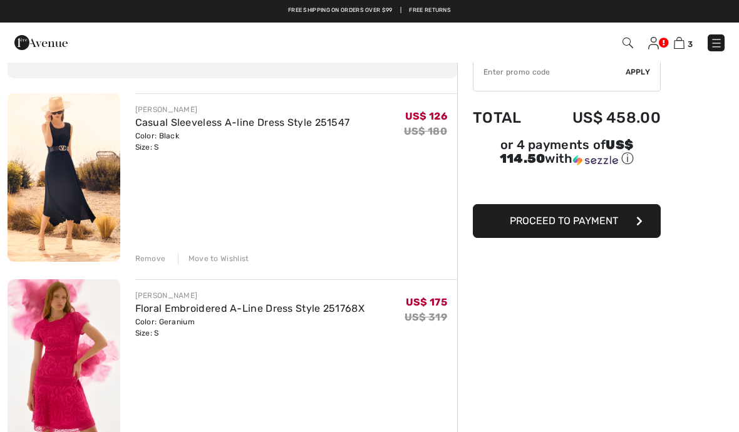
scroll to position [70, 0]
click at [148, 260] on div "Remove" at bounding box center [150, 259] width 31 height 11
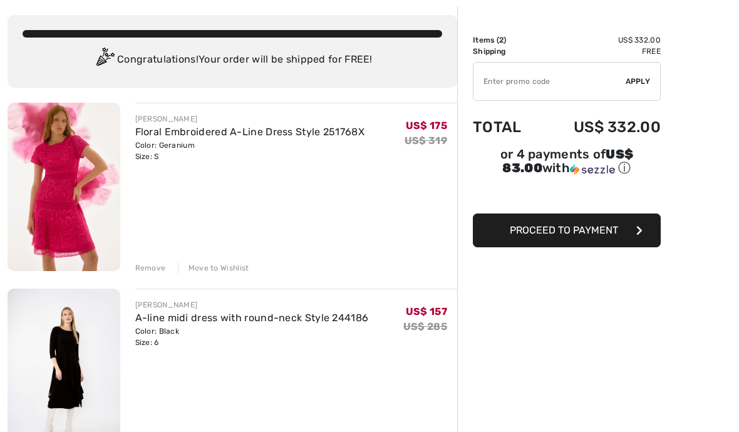
scroll to position [0, 0]
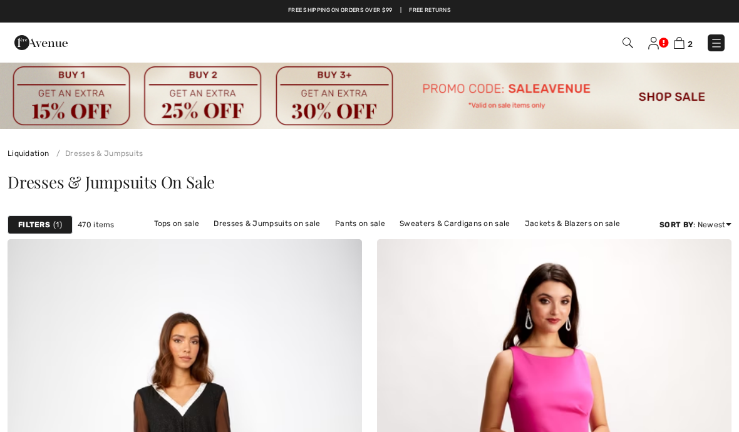
checkbox input "true"
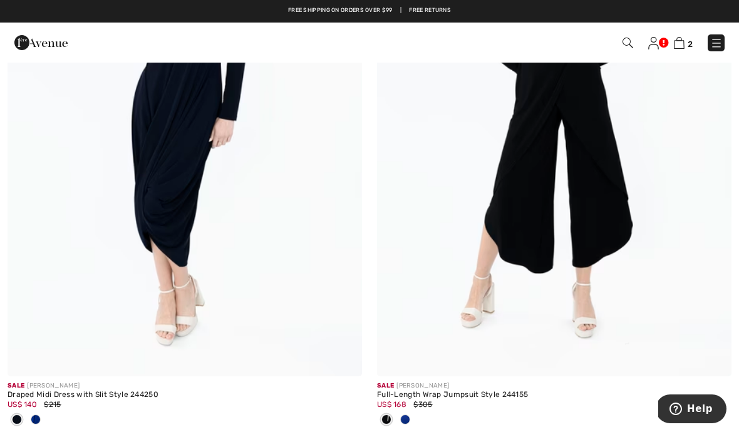
scroll to position [10668, 0]
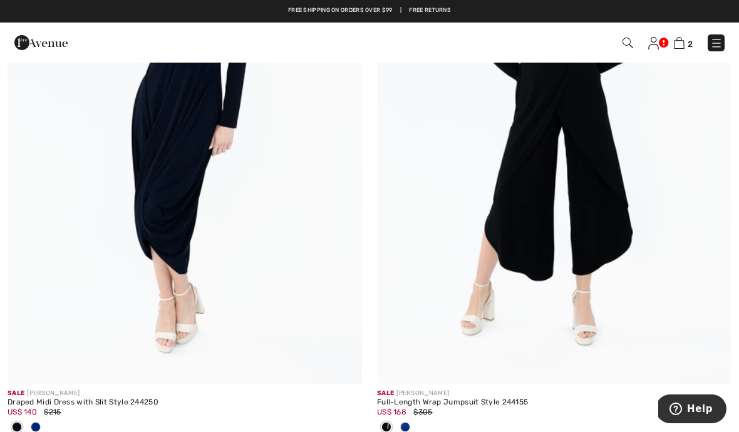
click at [115, 398] on div "Draped Midi Dress with Slit Style 244250" at bounding box center [185, 402] width 355 height 9
click at [38, 389] on div "Sale JOSEPH RIBKOFF" at bounding box center [185, 393] width 355 height 9
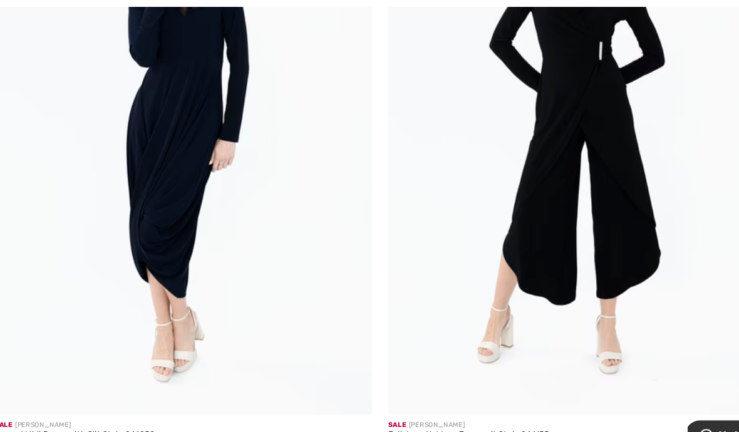
scroll to position [10704, 0]
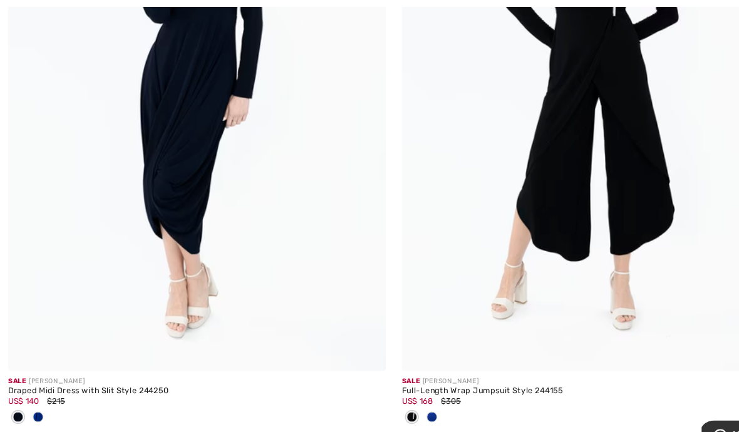
click at [37, 353] on div "Sale JOSEPH RIBKOFF" at bounding box center [185, 357] width 355 height 9
click at [23, 372] on span "US$ 140" at bounding box center [22, 376] width 29 height 9
click at [64, 371] on div "US$ 140 $215" at bounding box center [185, 376] width 355 height 11
click at [168, 275] on img at bounding box center [185, 82] width 355 height 532
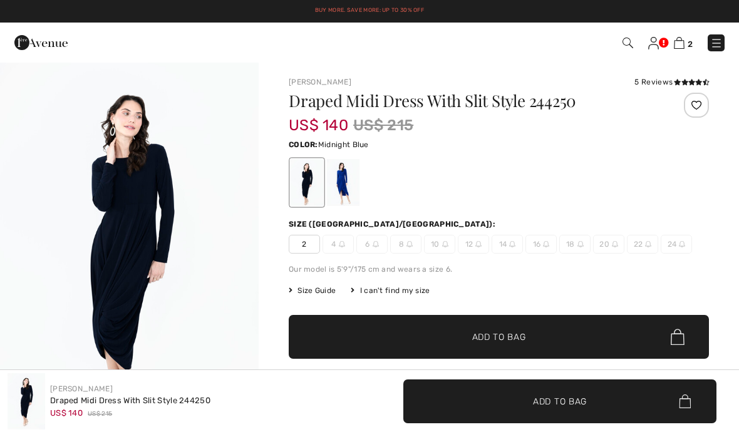
checkbox input "true"
click at [345, 180] on div at bounding box center [343, 182] width 33 height 47
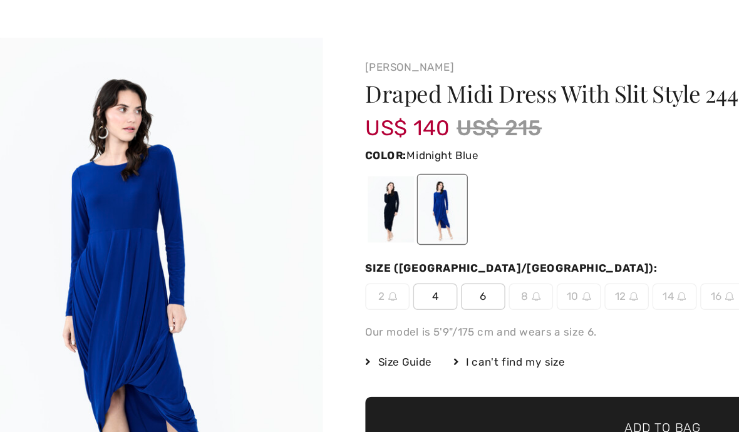
click at [291, 159] on div at bounding box center [307, 182] width 33 height 47
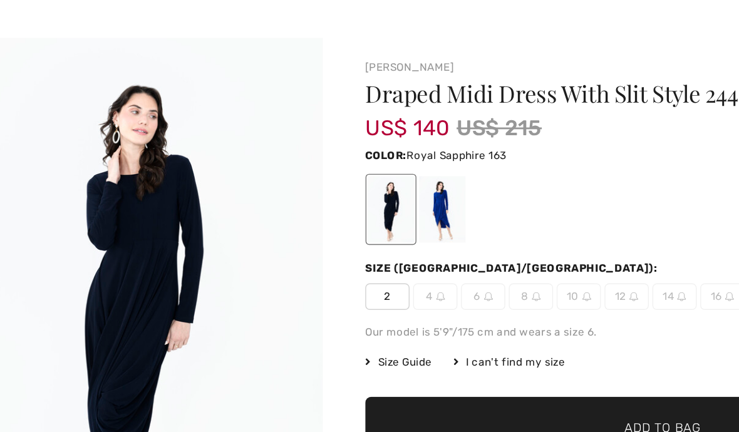
click at [327, 159] on div at bounding box center [343, 182] width 33 height 47
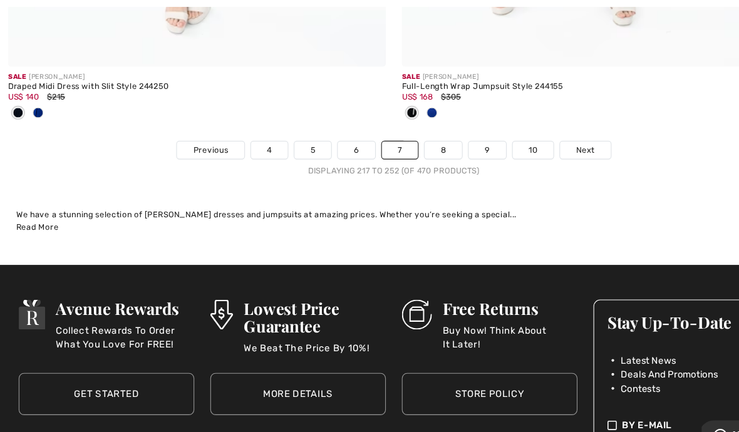
scroll to position [10990, 0]
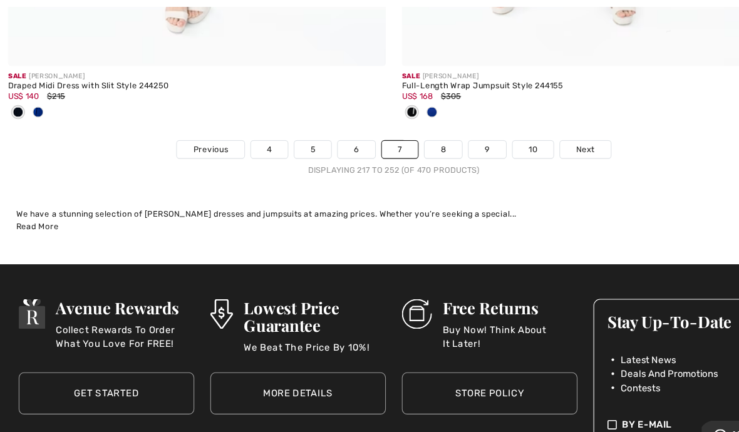
click at [422, 132] on link "8" at bounding box center [415, 140] width 35 height 16
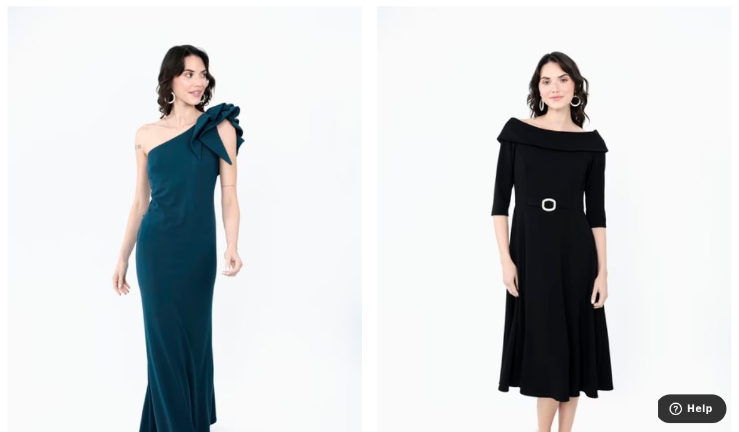
scroll to position [252, 0]
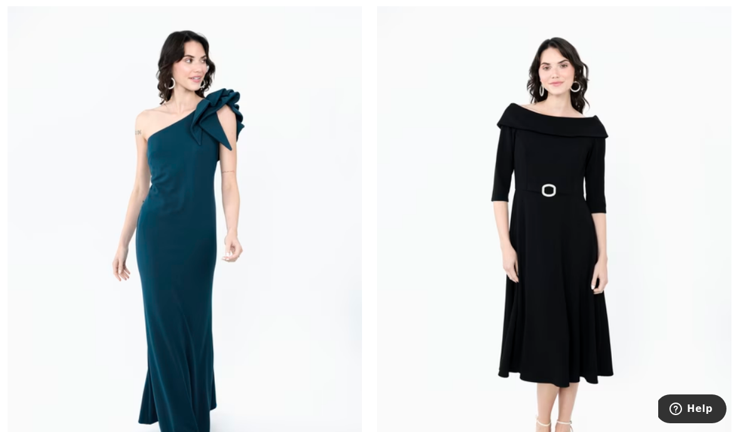
click at [561, 328] on img at bounding box center [554, 253] width 355 height 532
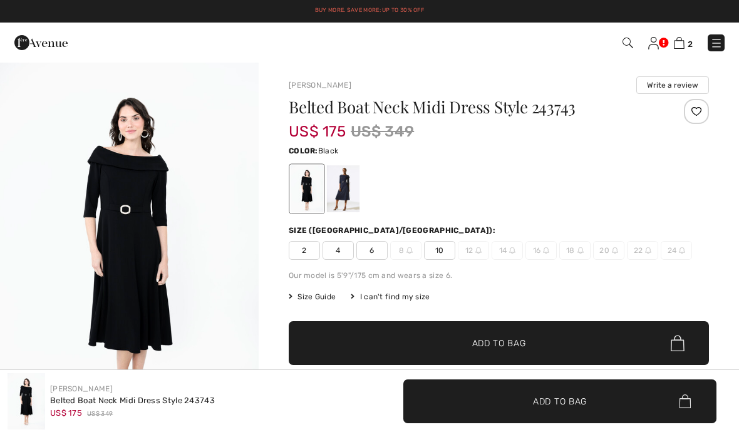
checkbox input "true"
click at [152, 294] on img "1 / 4" at bounding box center [129, 255] width 259 height 388
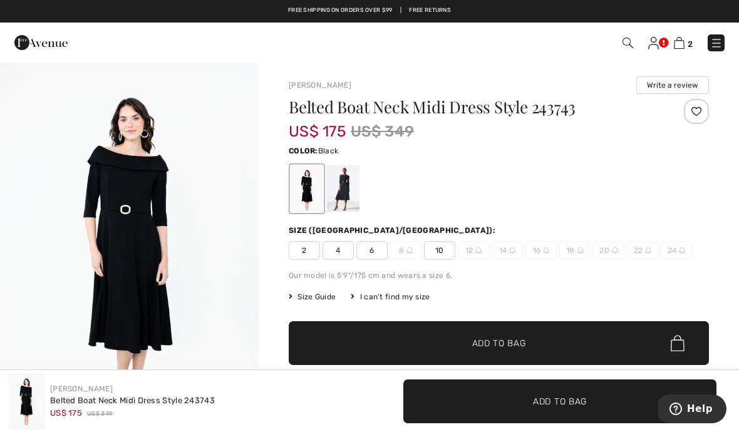
click at [345, 188] on div at bounding box center [343, 188] width 33 height 47
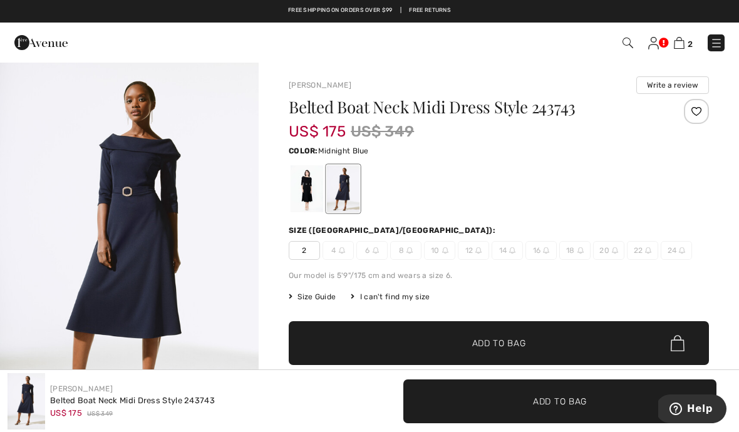
click at [345, 190] on div at bounding box center [343, 188] width 33 height 47
click at [158, 259] on img "1 / 5" at bounding box center [129, 255] width 259 height 388
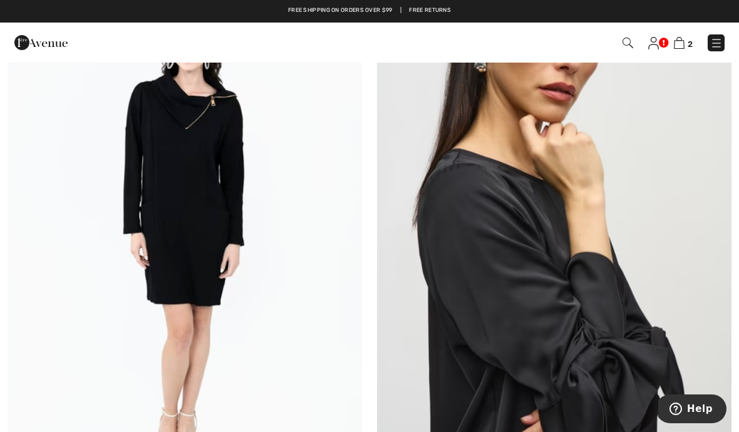
scroll to position [2679, 0]
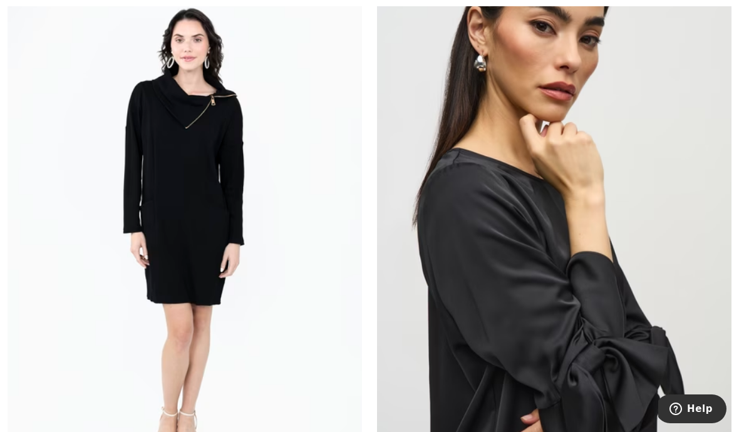
click at [204, 224] on img at bounding box center [185, 233] width 355 height 532
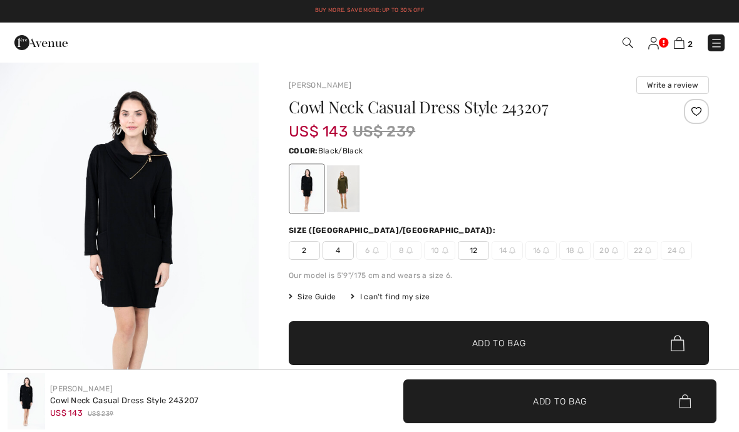
checkbox input "true"
click at [349, 194] on div at bounding box center [343, 188] width 33 height 47
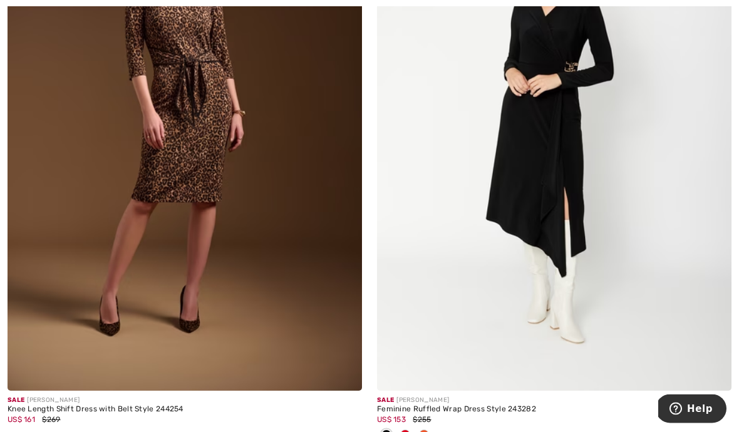
scroll to position [3413, 0]
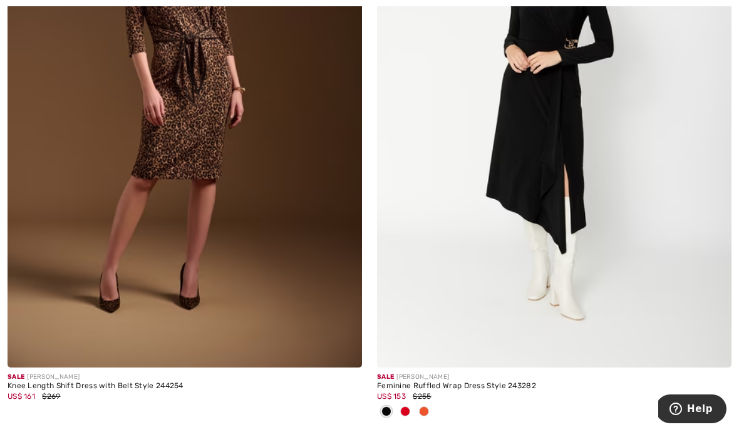
click at [394, 405] on div at bounding box center [386, 412] width 19 height 21
click at [394, 407] on div at bounding box center [386, 412] width 19 height 21
click at [393, 415] on div at bounding box center [386, 412] width 19 height 21
click at [393, 402] on div at bounding box center [386, 412] width 19 height 21
click at [392, 410] on span at bounding box center [386, 412] width 10 height 10
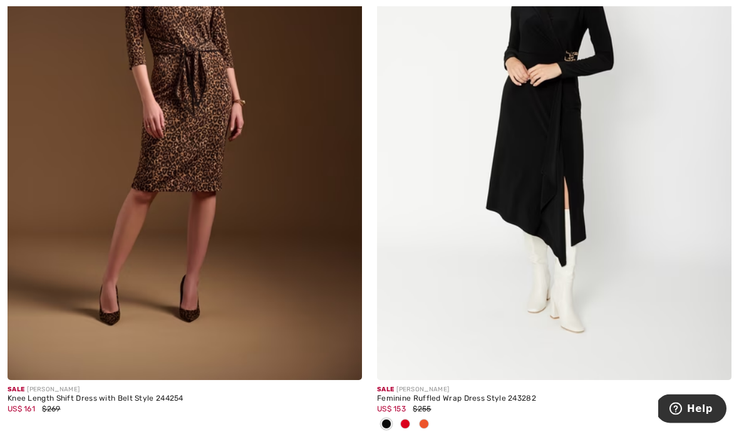
scroll to position [3433, 0]
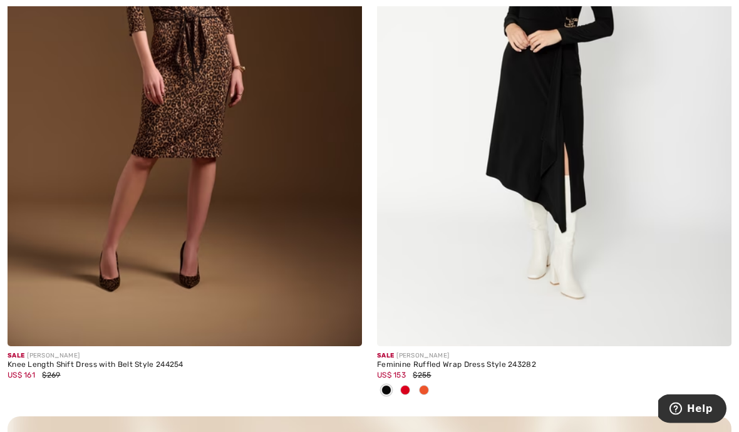
click at [576, 184] on img at bounding box center [554, 81] width 355 height 532
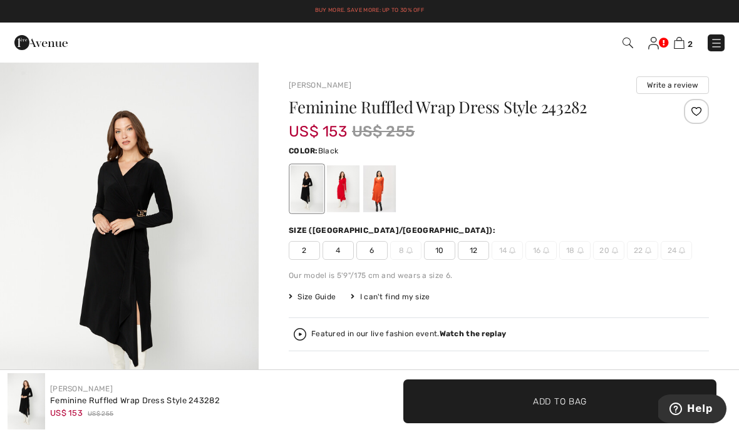
click at [308, 198] on div at bounding box center [307, 188] width 33 height 47
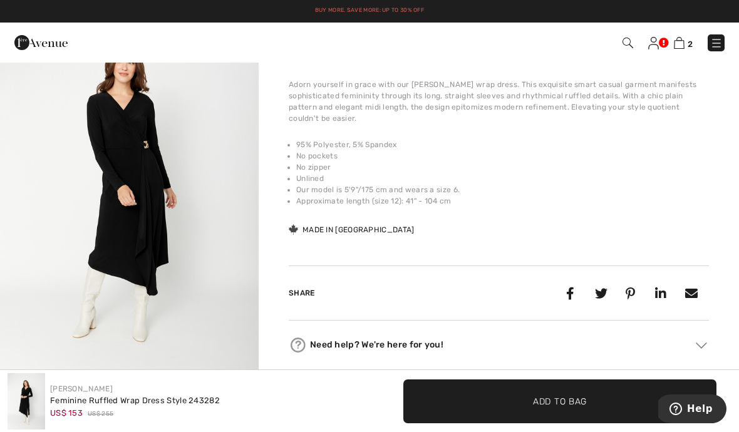
scroll to position [448, 0]
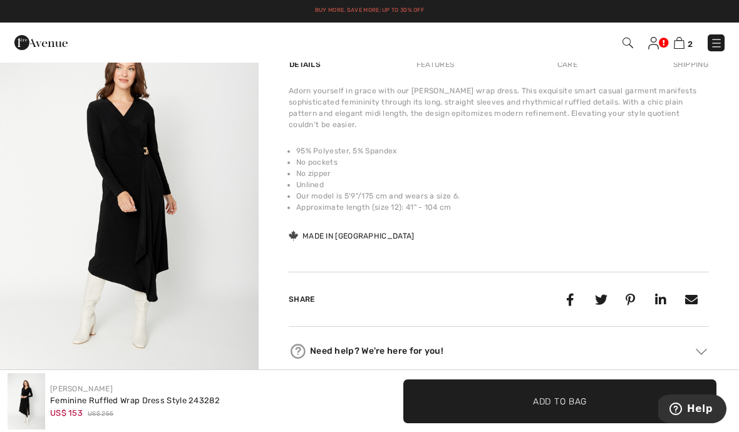
click at [203, 288] on img "2 / 5" at bounding box center [129, 196] width 259 height 388
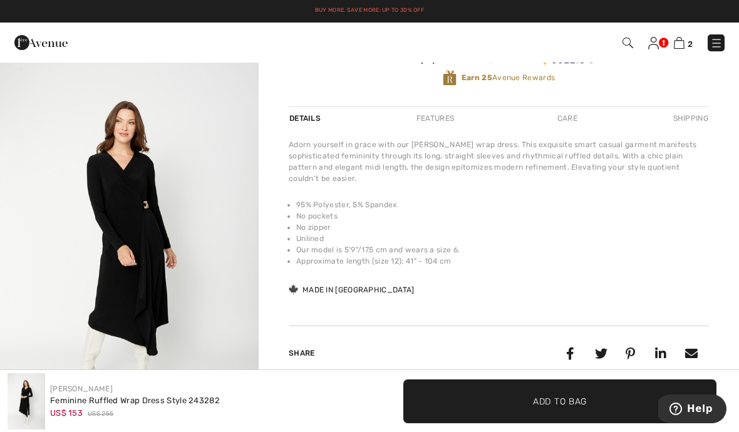
scroll to position [392, 0]
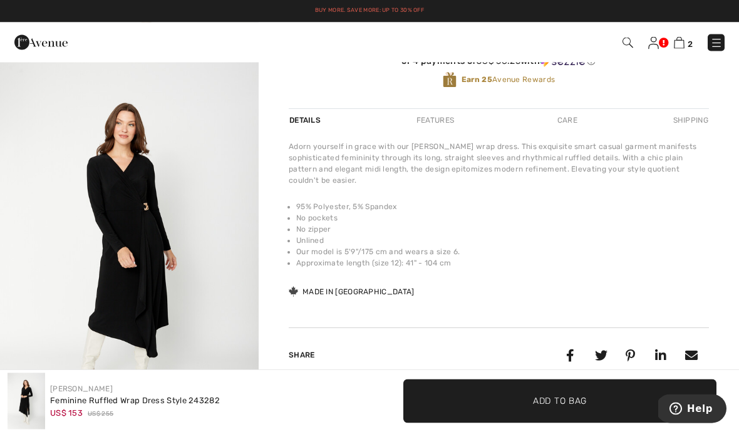
click at [449, 123] on div "Features" at bounding box center [435, 121] width 59 height 23
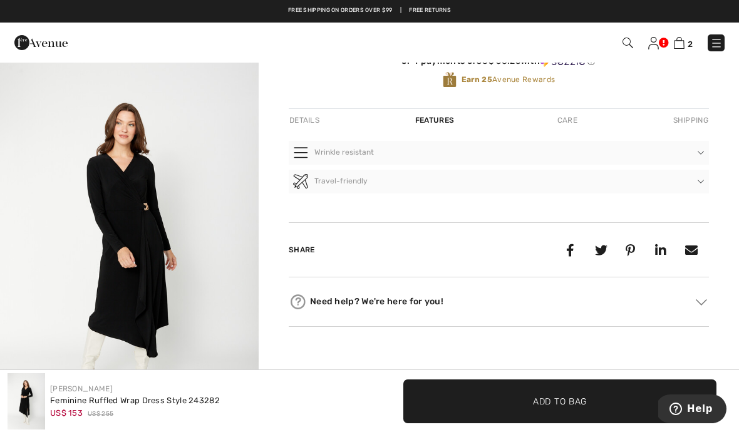
click at [571, 121] on div "Care" at bounding box center [567, 120] width 41 height 23
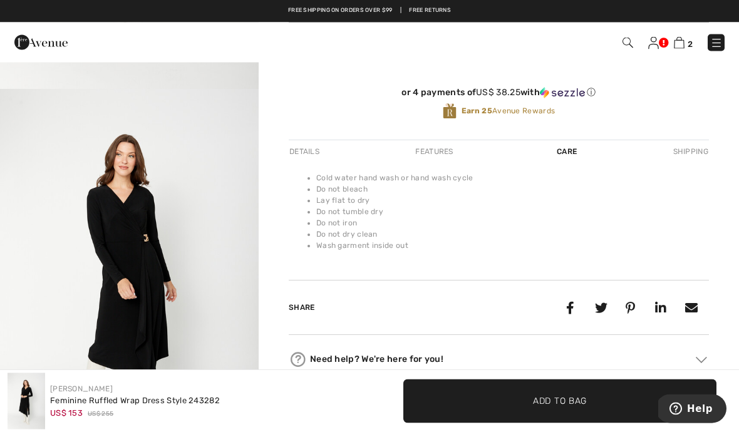
click at [311, 152] on div "Details" at bounding box center [306, 152] width 34 height 23
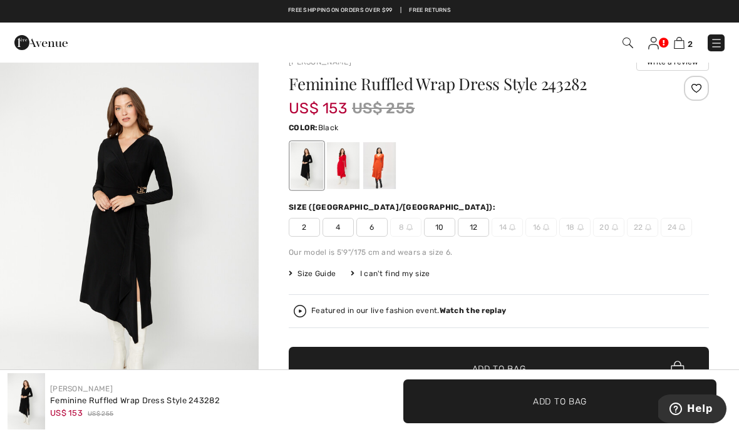
scroll to position [0, 0]
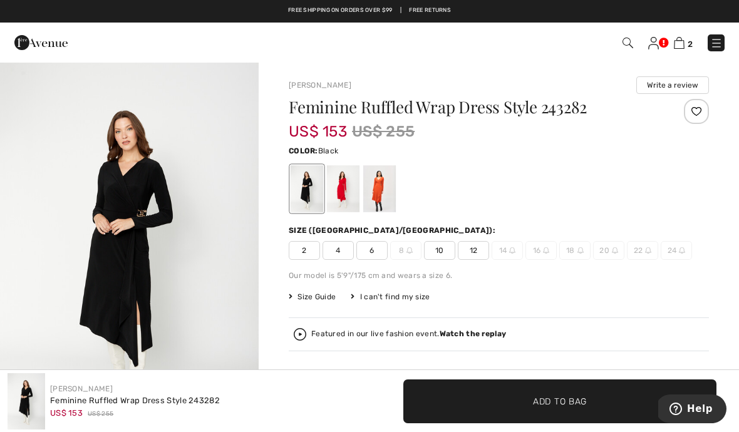
click at [344, 194] on div at bounding box center [343, 188] width 33 height 47
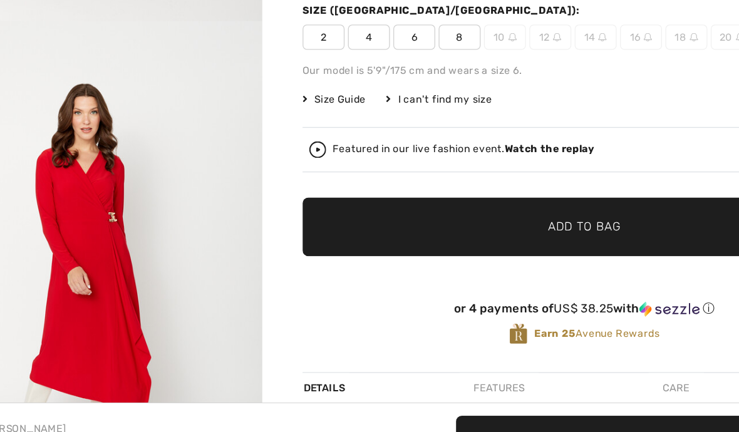
scroll to position [154, 0]
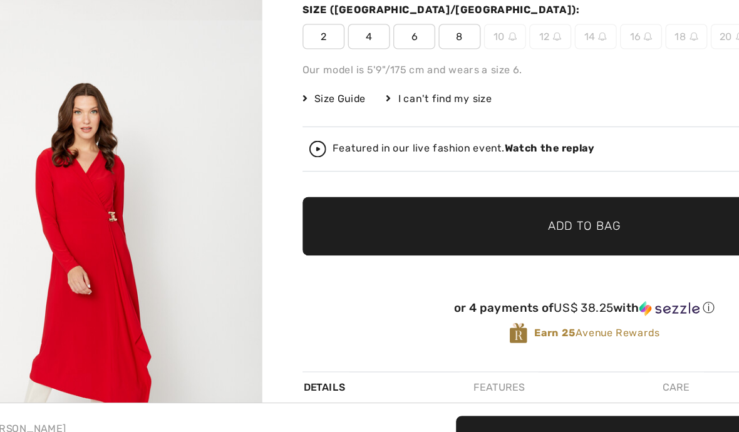
click at [440, 175] on strong "Watch the replay" at bounding box center [473, 179] width 67 height 9
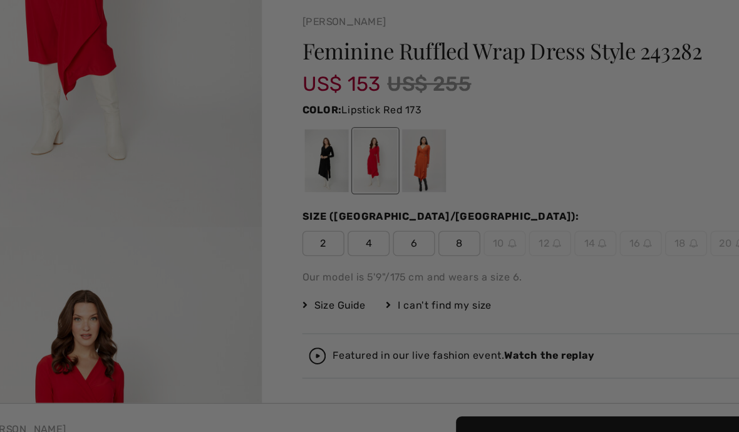
scroll to position [0, 0]
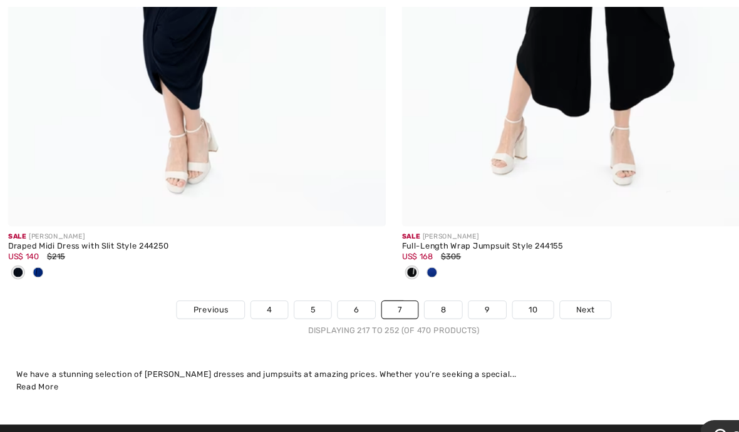
scroll to position [10871, 0]
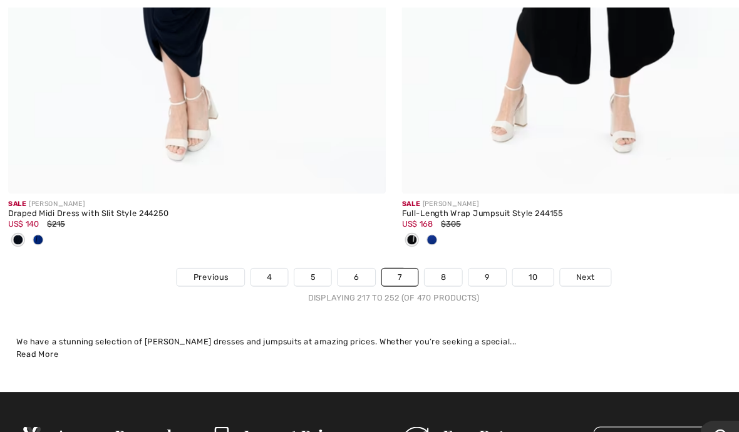
click at [414, 254] on link "8" at bounding box center [415, 260] width 35 height 16
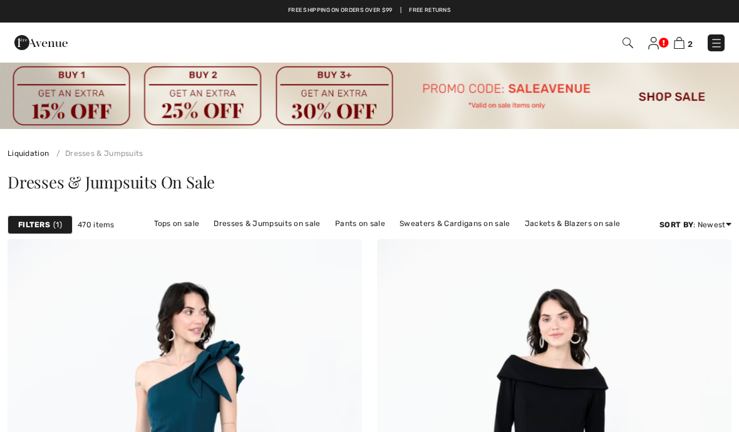
checkbox input "true"
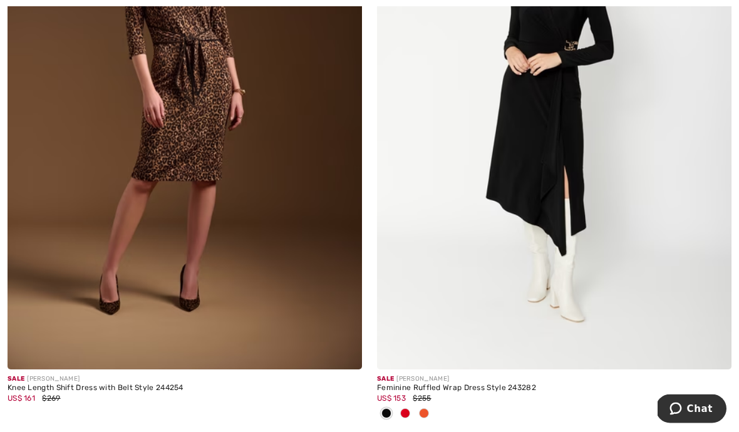
scroll to position [3411, 0]
click at [410, 412] on div at bounding box center [405, 413] width 19 height 21
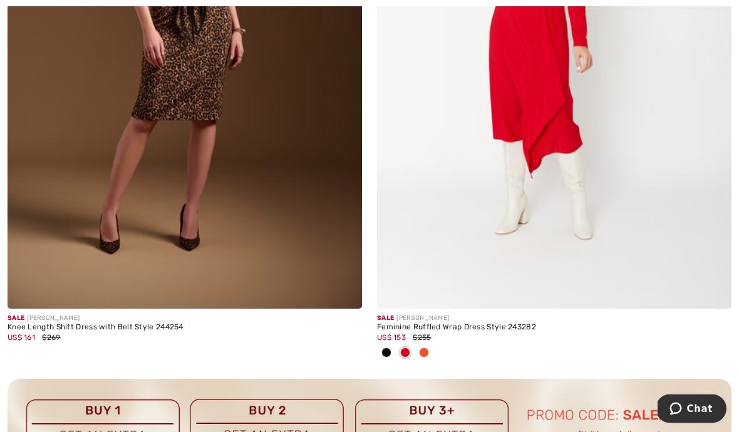
scroll to position [3472, 0]
click at [534, 130] on img at bounding box center [554, 43] width 355 height 532
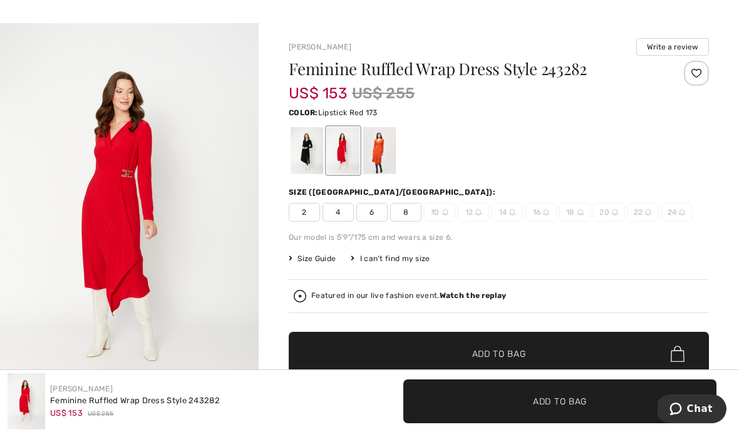
scroll to position [39, 0]
click at [477, 296] on strong "Watch the replay" at bounding box center [473, 295] width 67 height 9
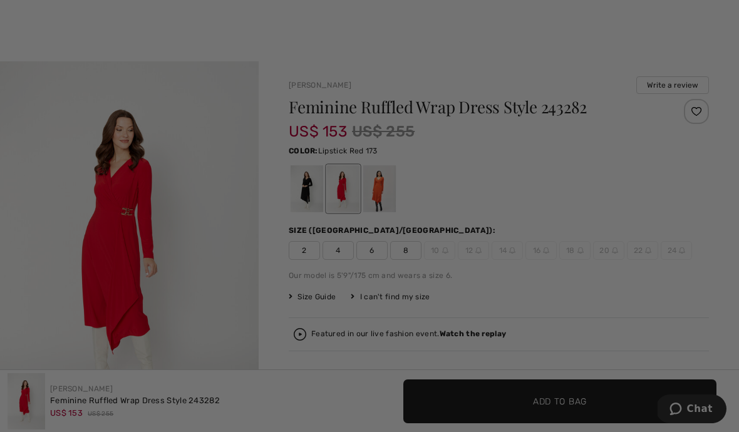
scroll to position [0, 0]
